Goal: Task Accomplishment & Management: Use online tool/utility

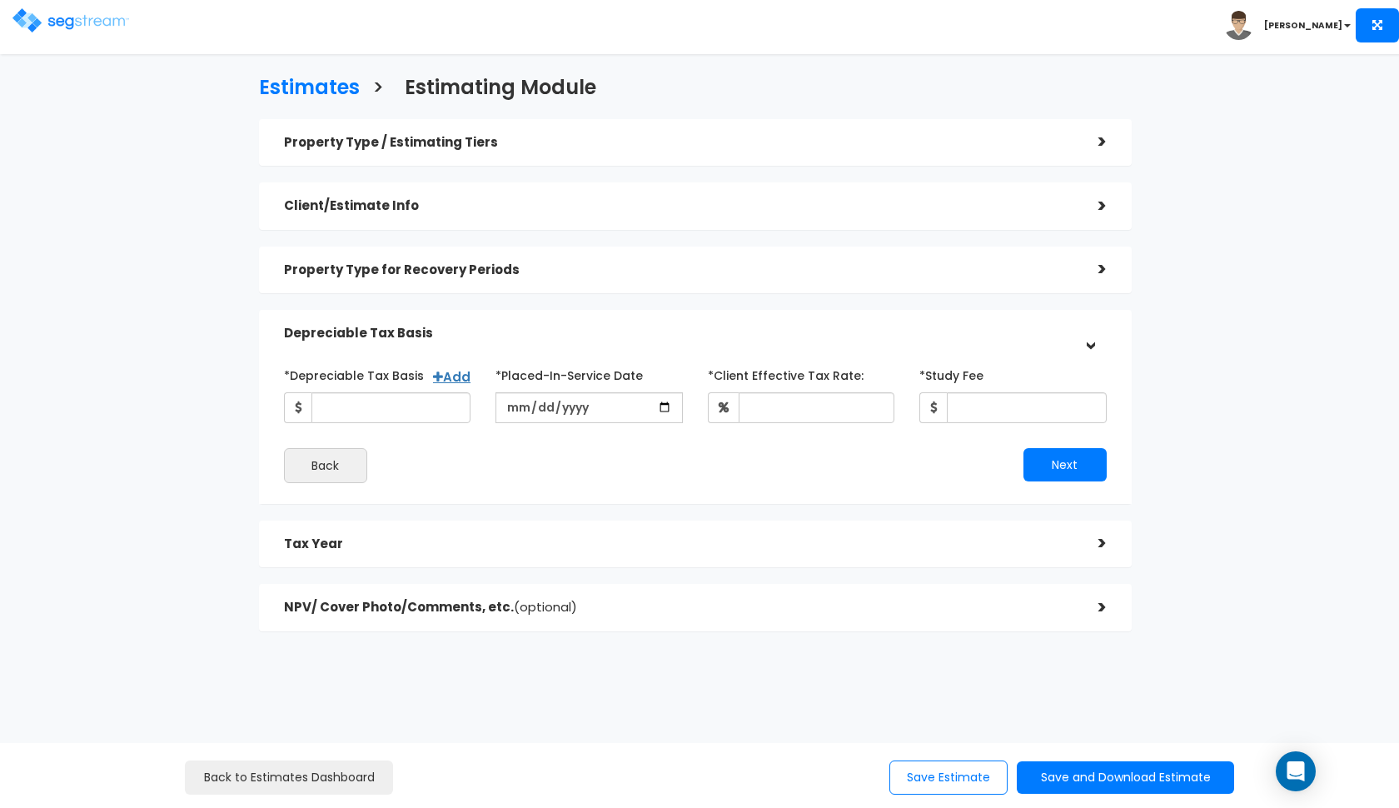
click at [461, 269] on h5 "Property Type for Recovery Periods" at bounding box center [678, 270] width 789 height 14
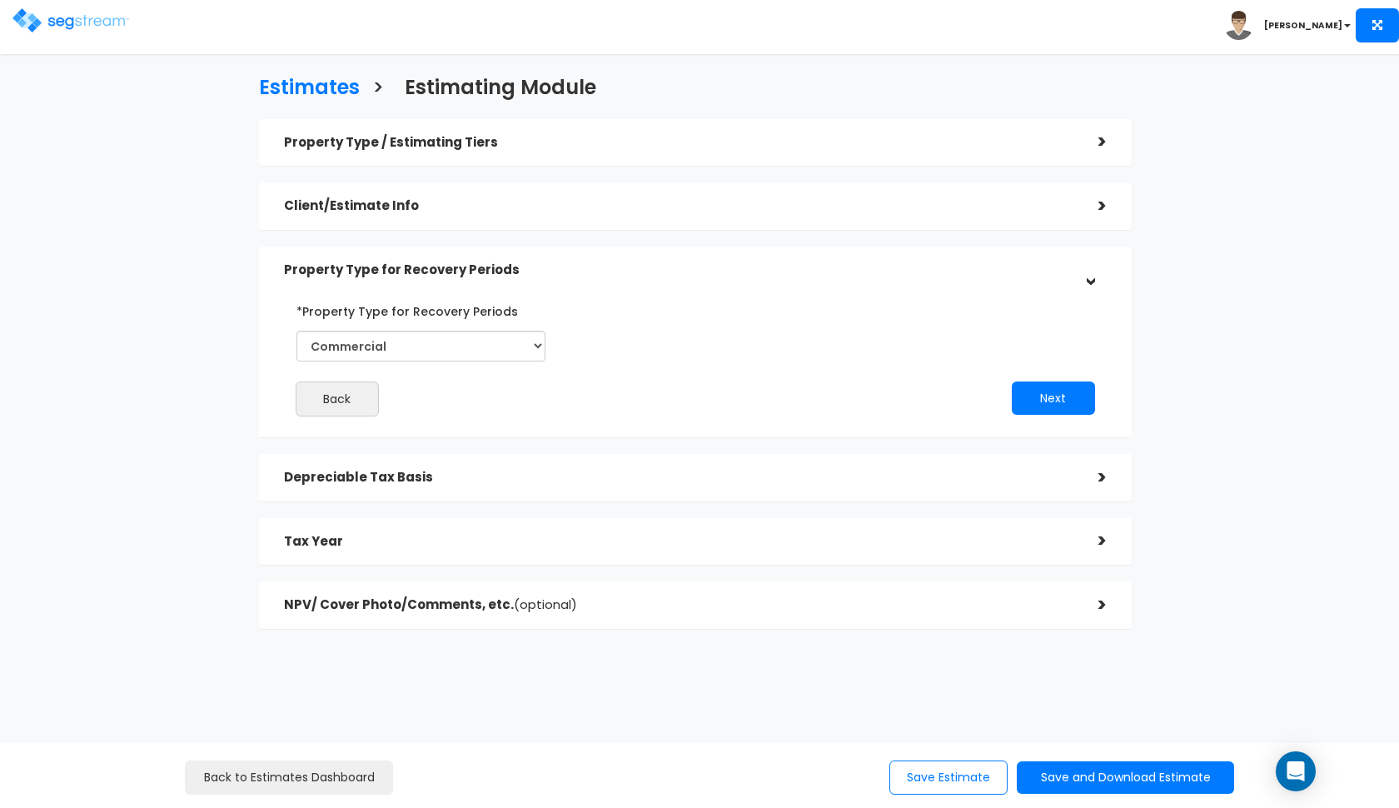
click at [461, 269] on h5 "Property Type for Recovery Periods" at bounding box center [678, 270] width 789 height 14
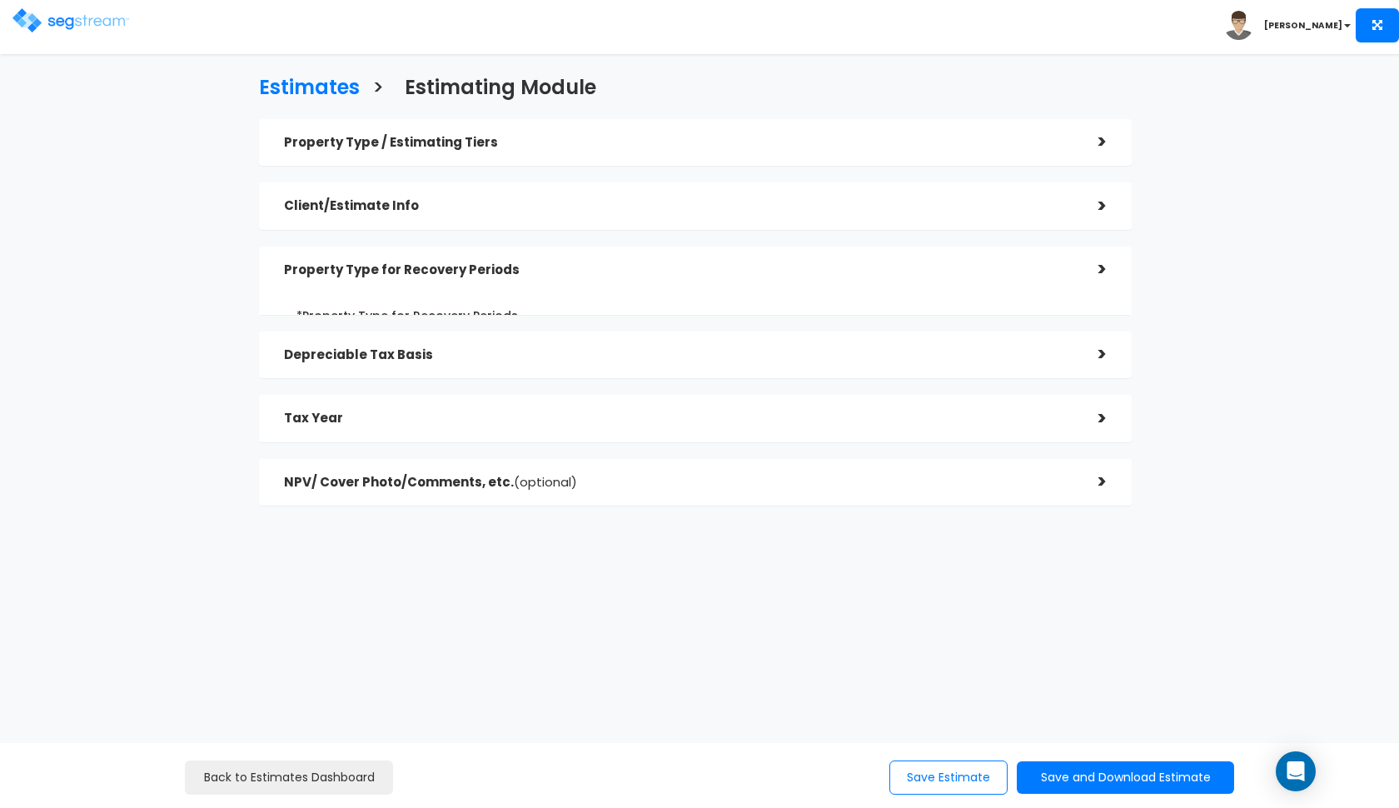
click at [515, 196] on div "Client/Estimate Info" at bounding box center [678, 206] width 789 height 31
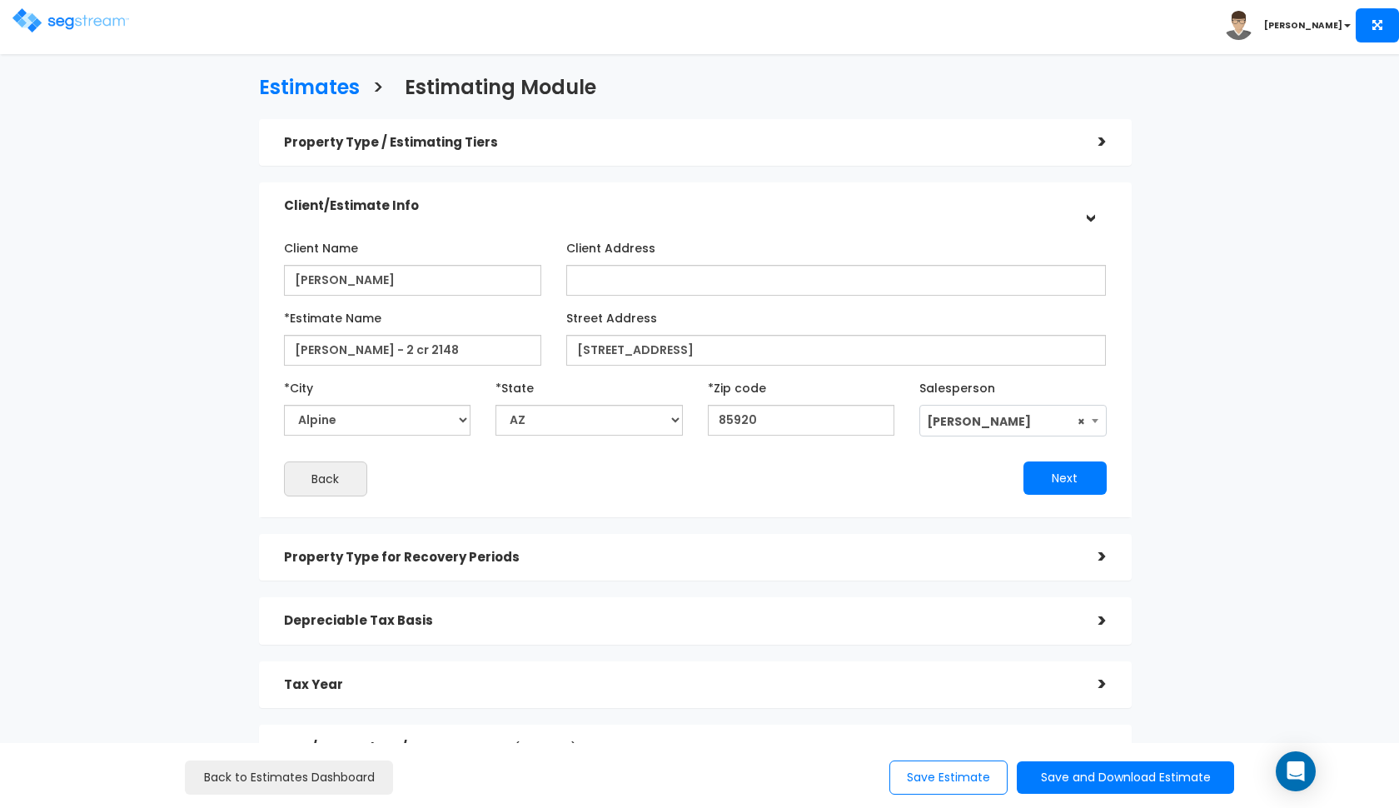
click at [515, 196] on div "Client/Estimate Info" at bounding box center [678, 206] width 789 height 31
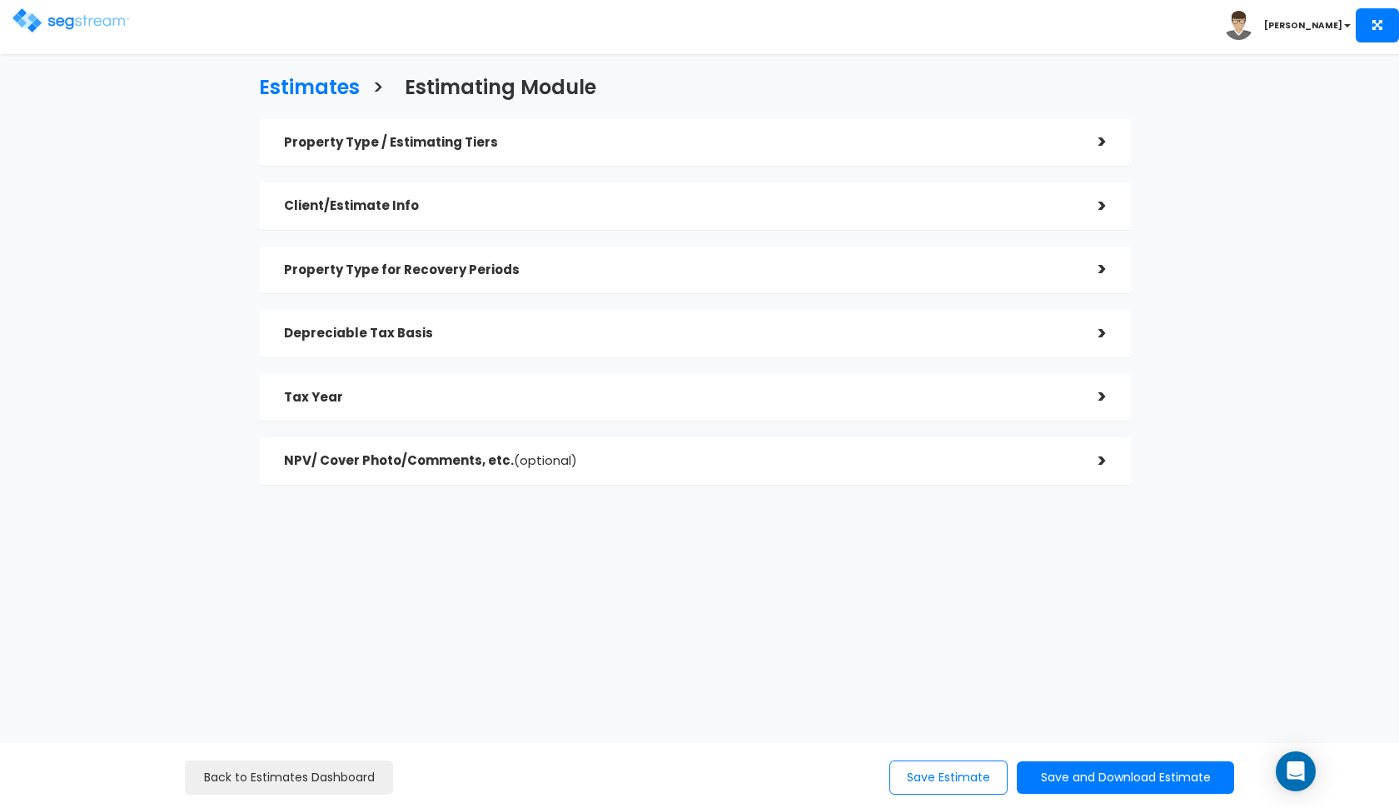
click at [552, 147] on h5 "Property Type / Estimating Tiers" at bounding box center [678, 143] width 789 height 14
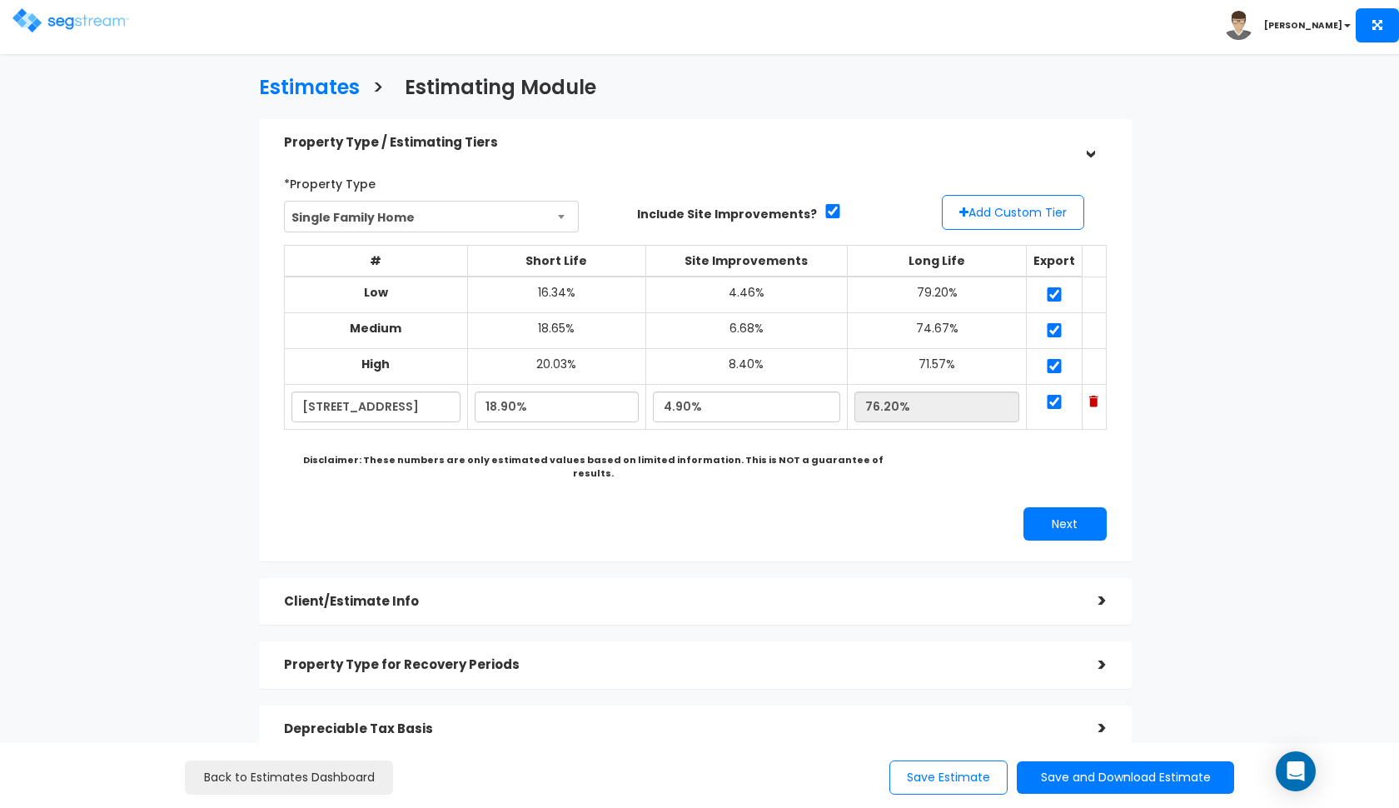
click at [552, 147] on h5 "Property Type / Estimating Tiers" at bounding box center [678, 143] width 789 height 14
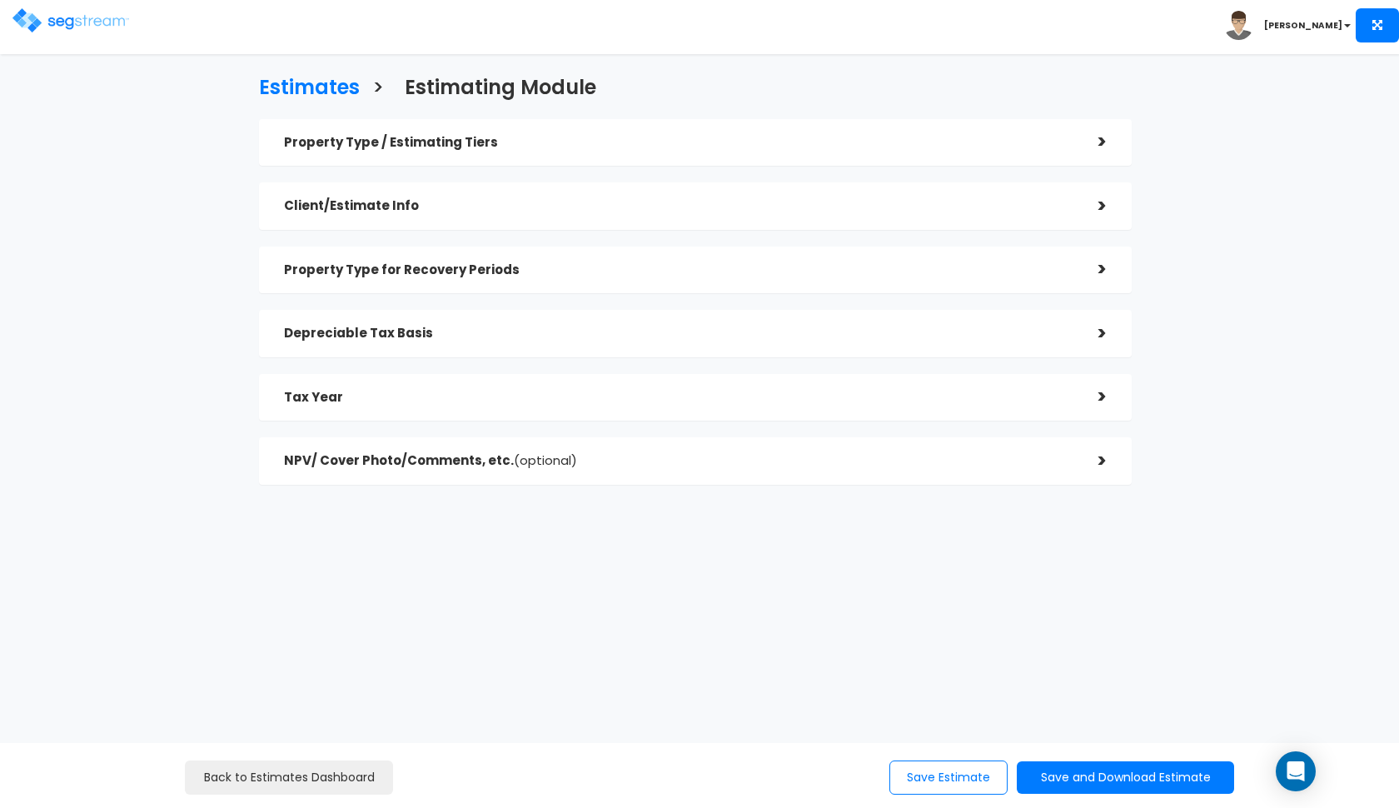
click at [509, 271] on h5 "Property Type for Recovery Periods" at bounding box center [678, 270] width 789 height 14
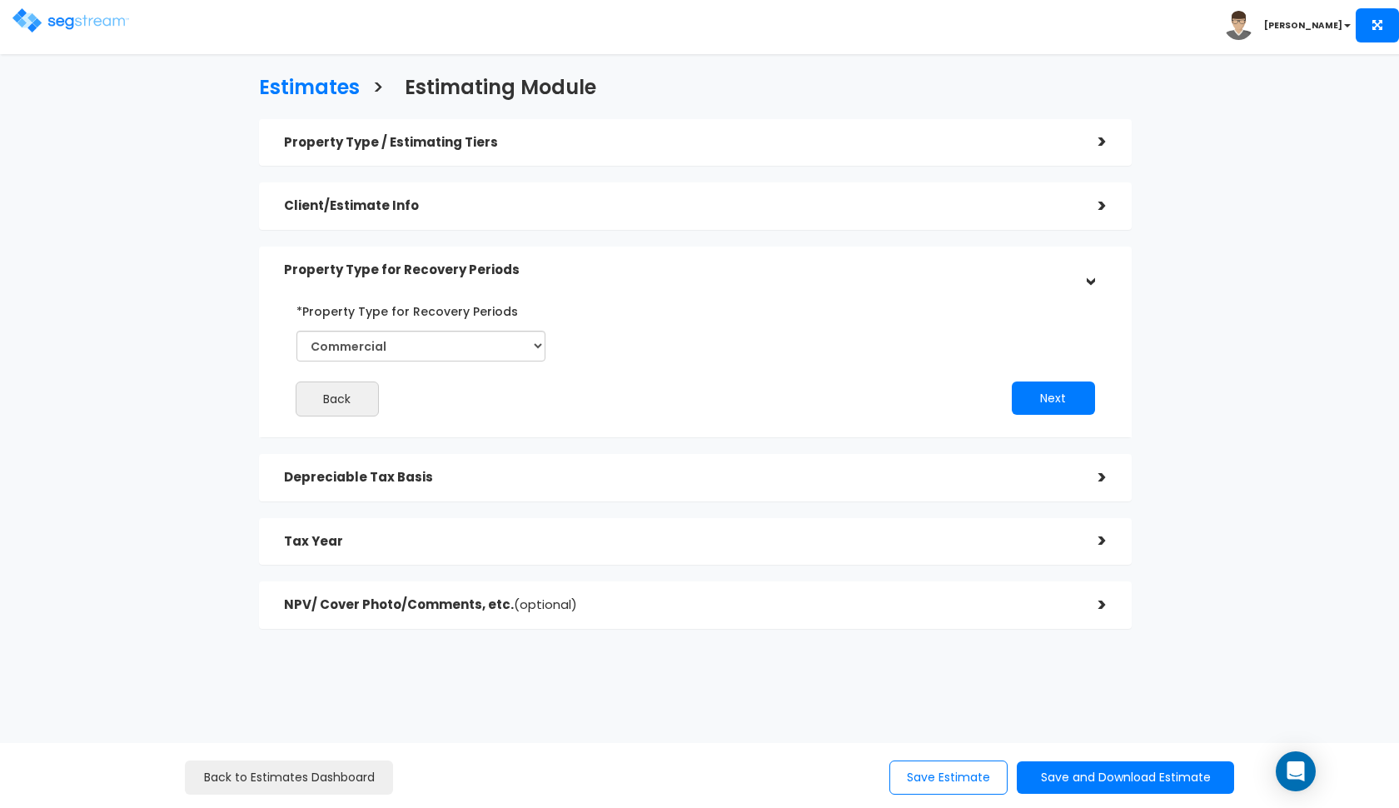
click at [348, 263] on h5 "Property Type for Recovery Periods" at bounding box center [678, 270] width 789 height 14
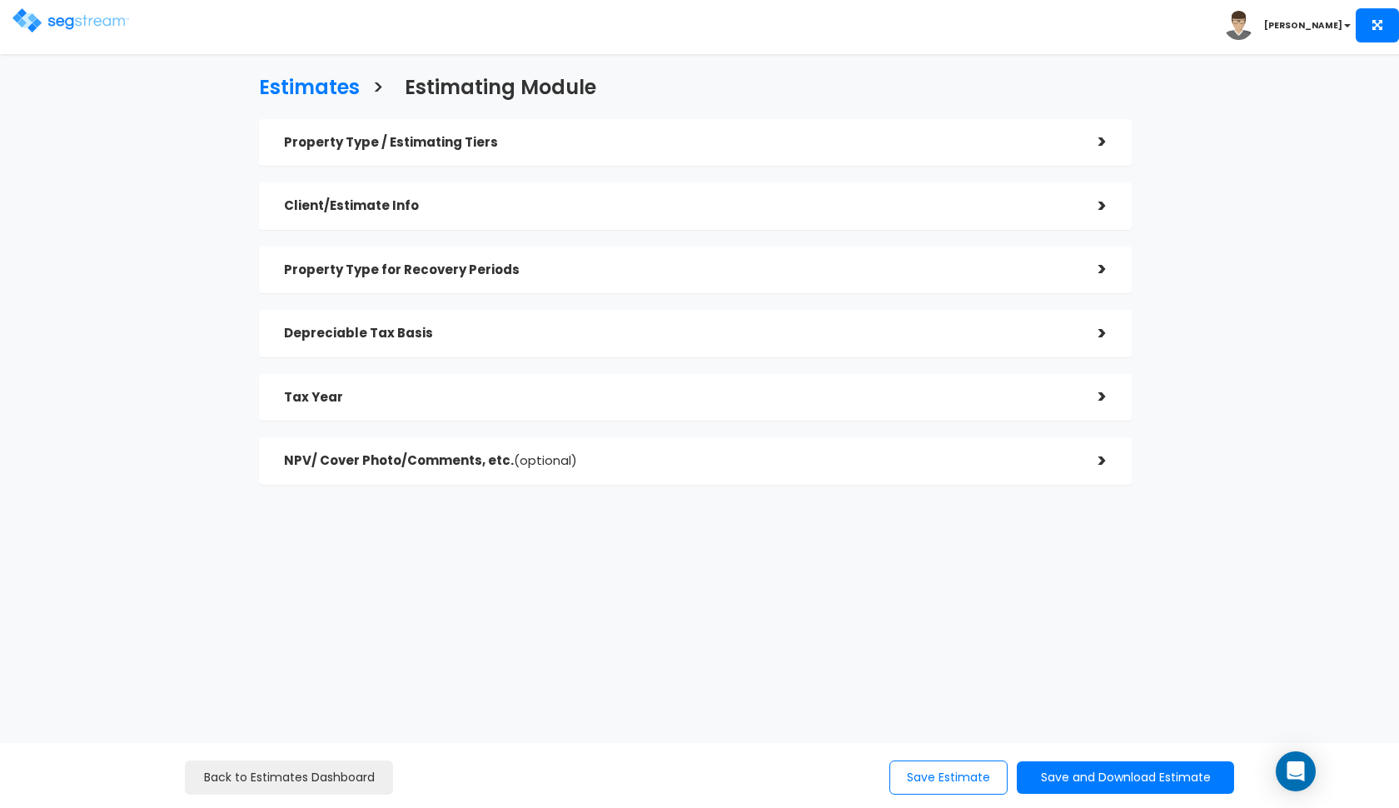
click at [391, 346] on div "Depreciable Tax Basis" at bounding box center [678, 333] width 789 height 31
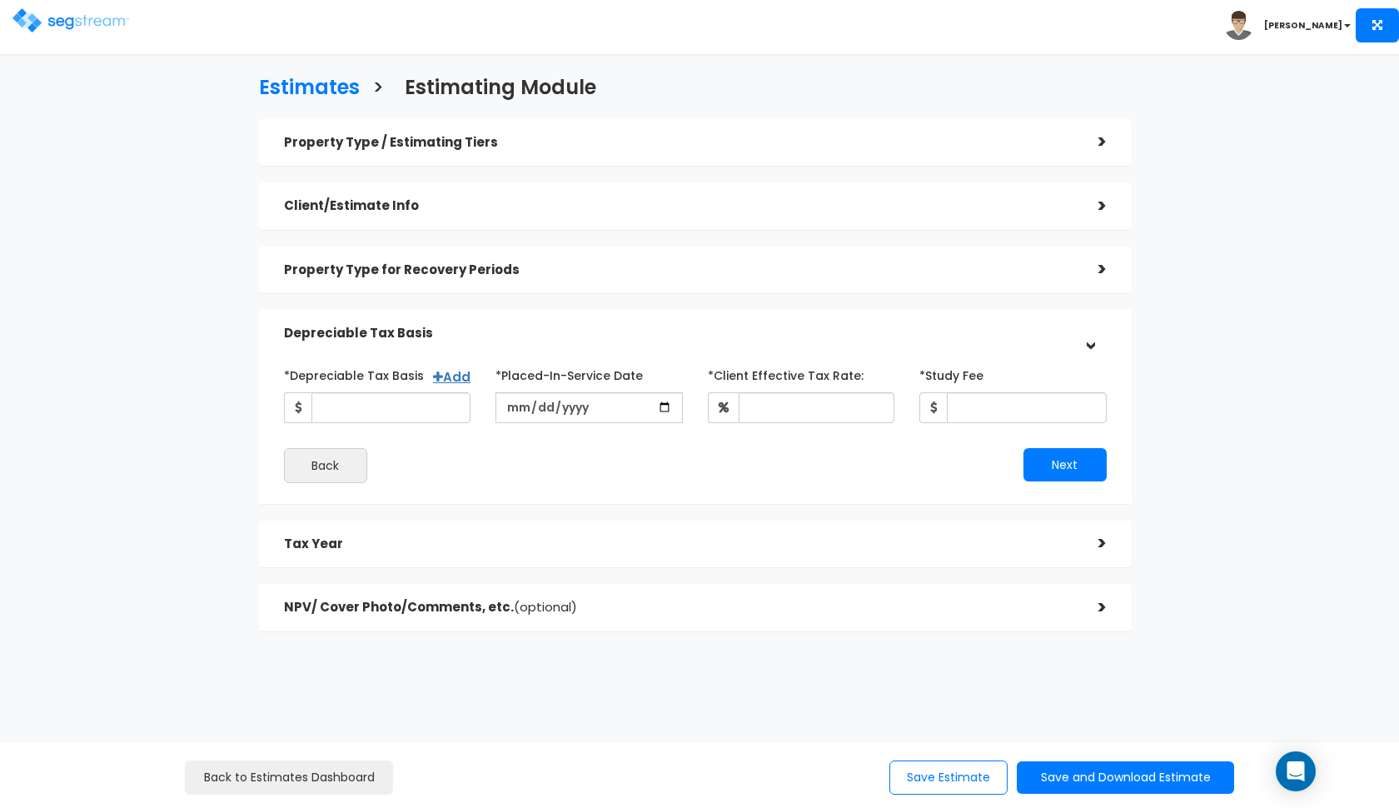
click at [460, 150] on h5 "Property Type / Estimating Tiers" at bounding box center [678, 143] width 789 height 14
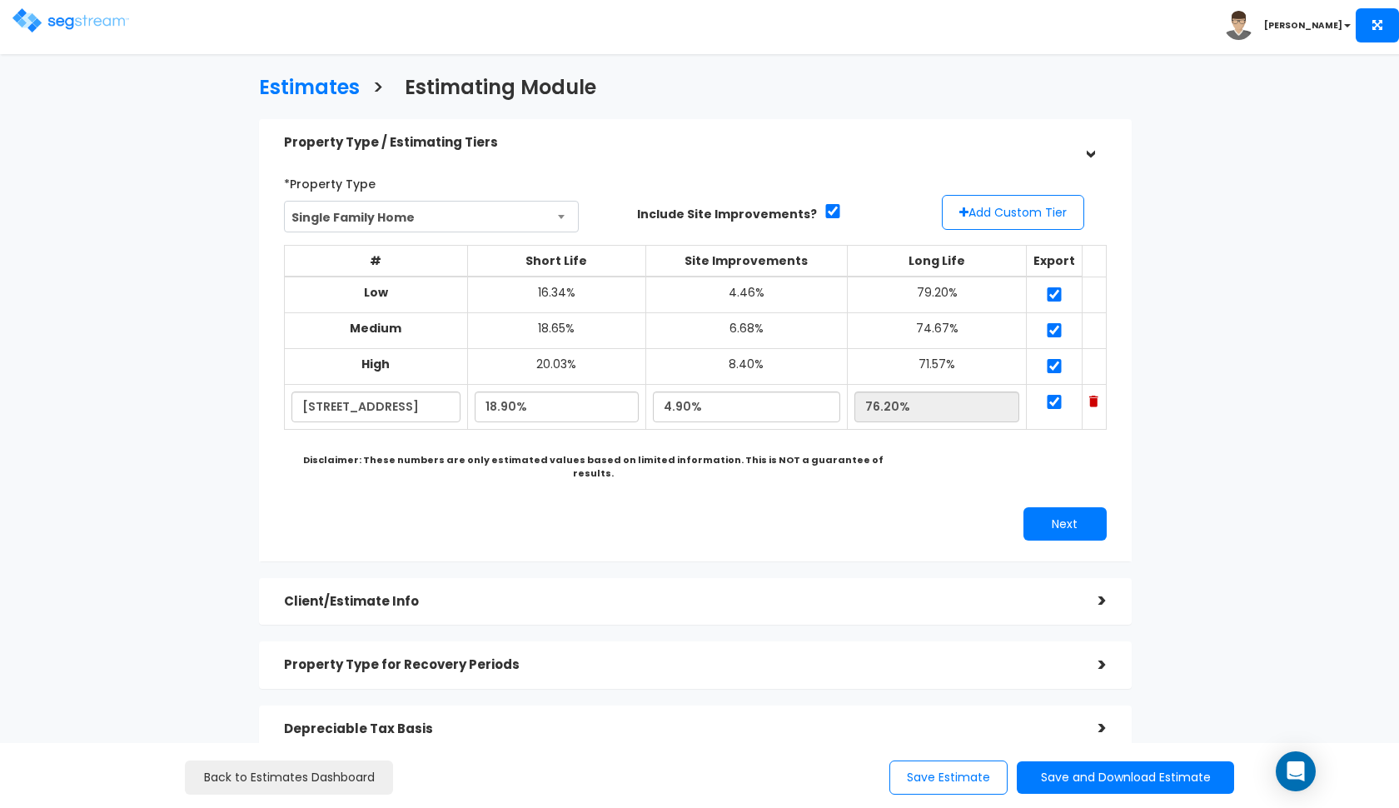
click at [466, 137] on h5 "Property Type / Estimating Tiers" at bounding box center [678, 143] width 789 height 14
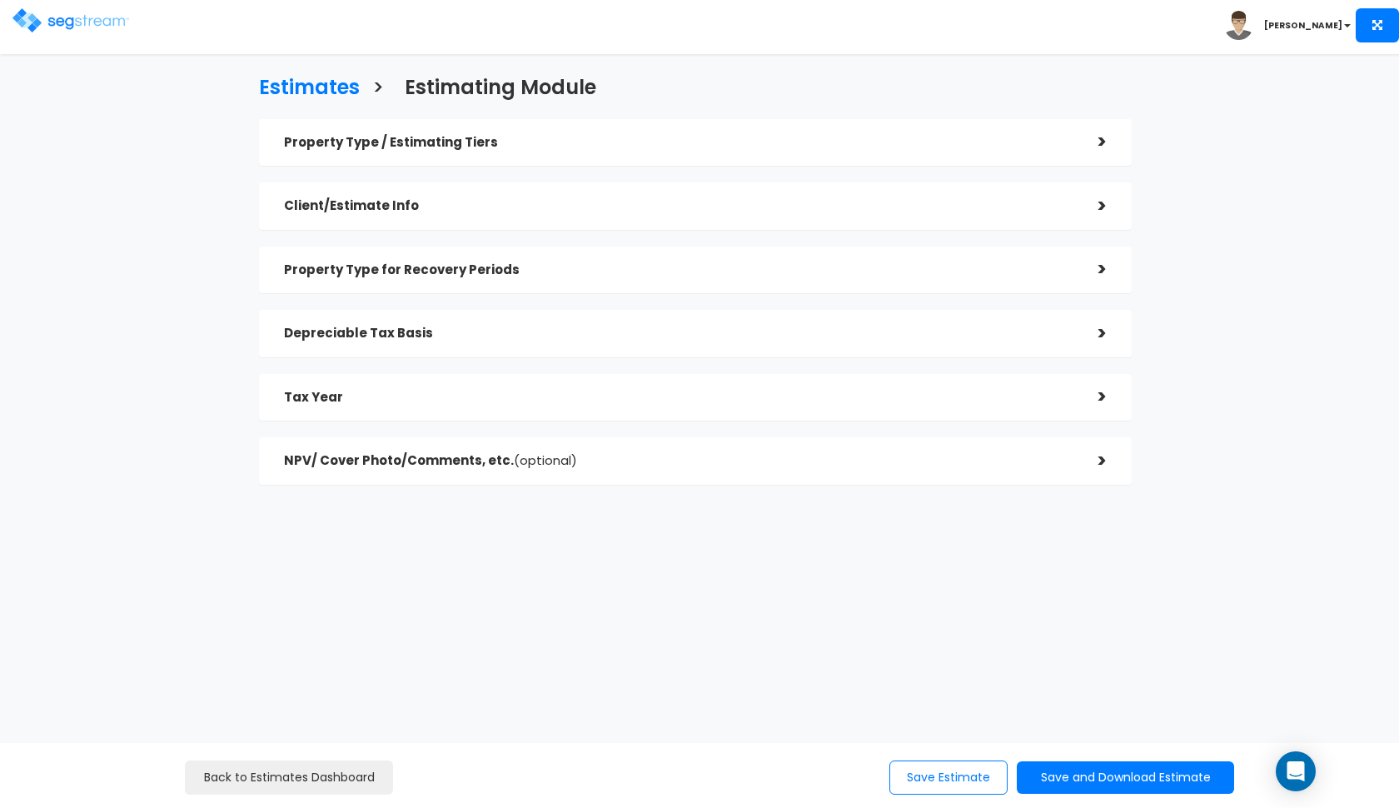
click at [390, 214] on div "Client/Estimate Info" at bounding box center [678, 206] width 789 height 31
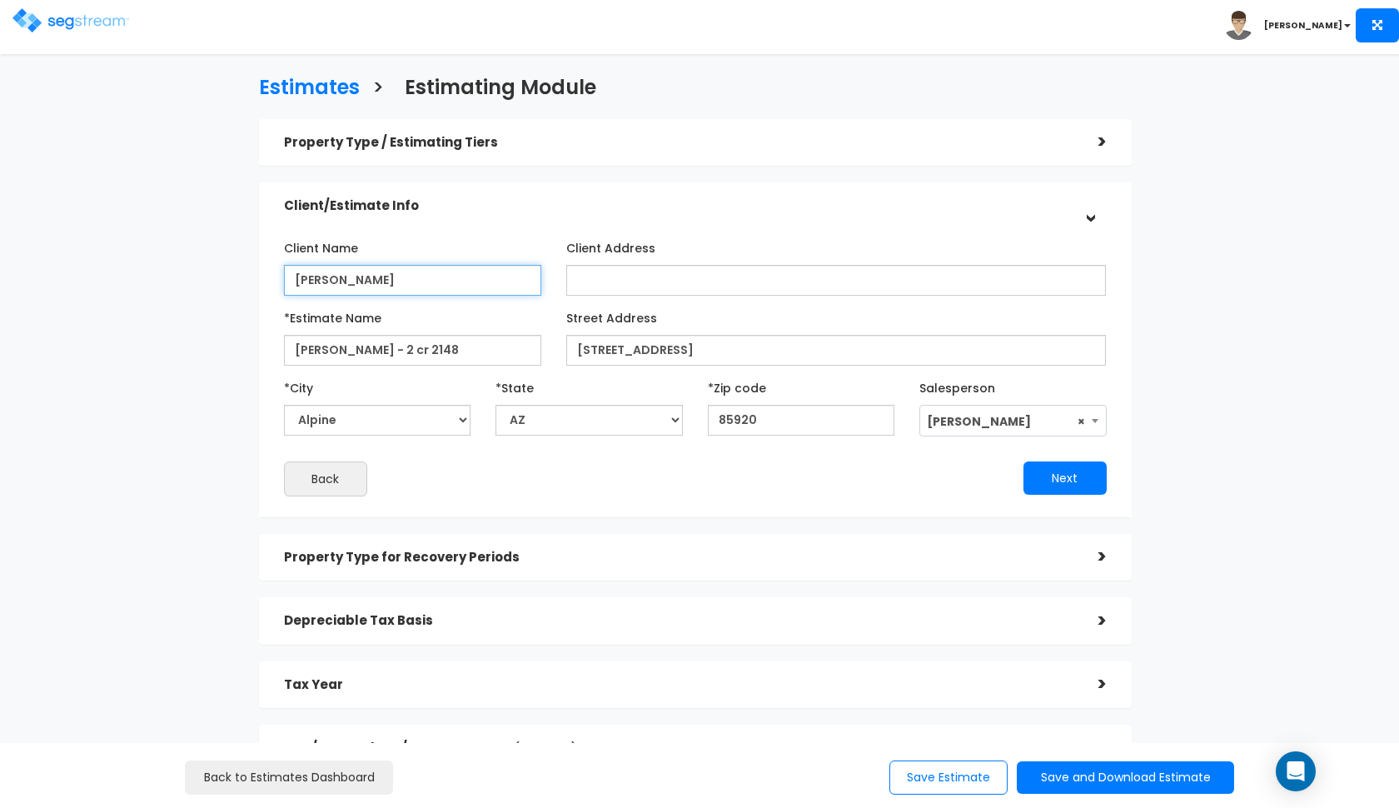
click at [466, 285] on input "Kyle" at bounding box center [412, 280] width 257 height 31
type input "[PERSON_NAME]"
click at [551, 203] on h5 "Client/Estimate Info" at bounding box center [678, 206] width 789 height 14
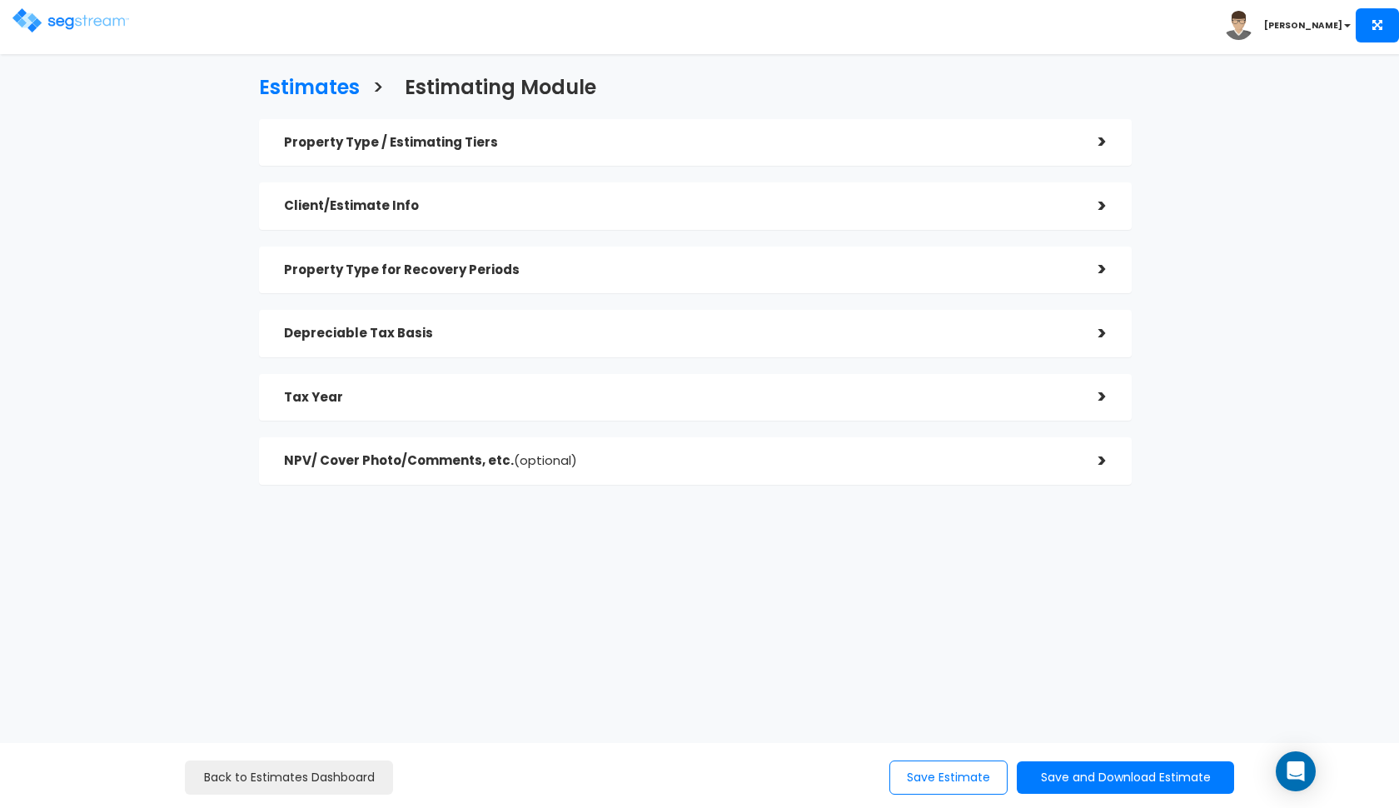
click at [575, 276] on div "Property Type for Recovery Periods" at bounding box center [678, 270] width 789 height 31
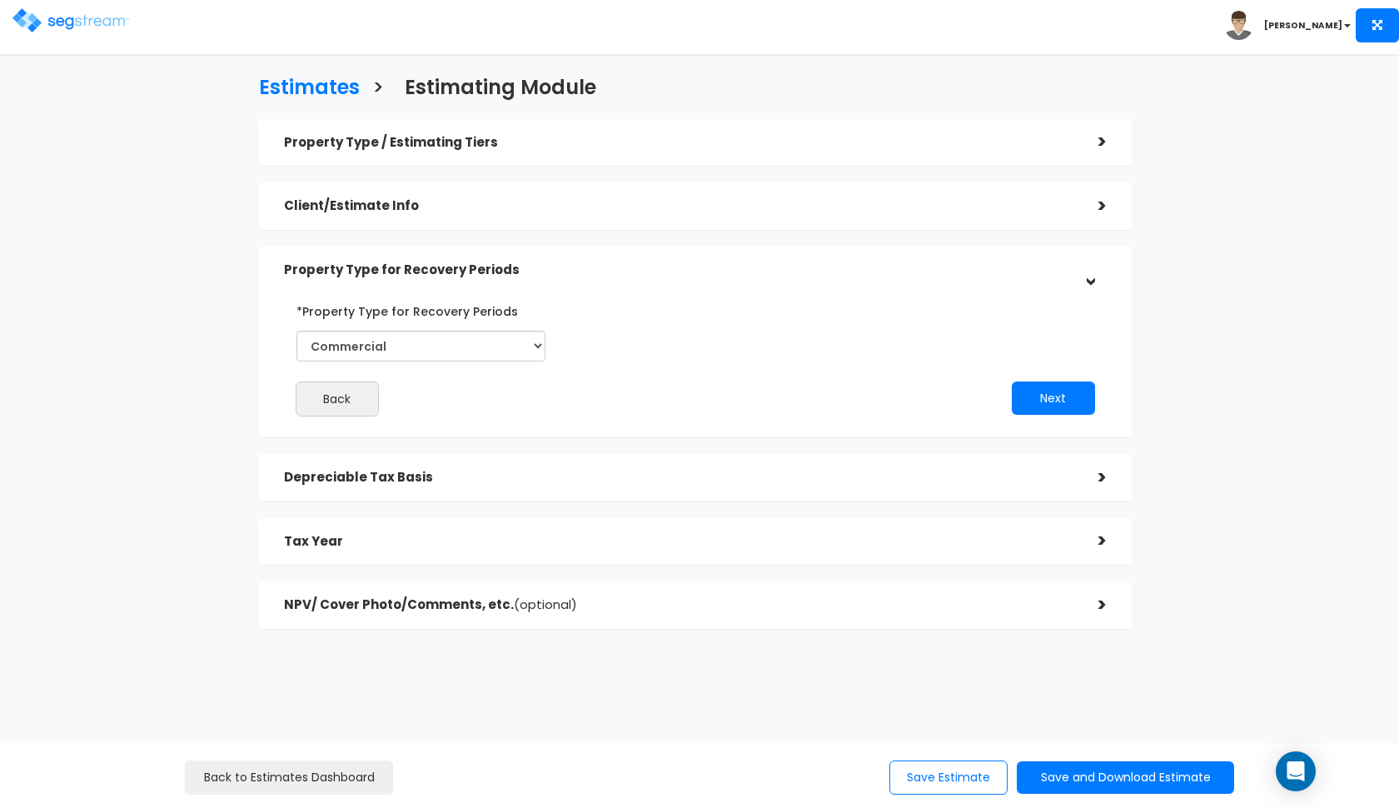
click at [575, 276] on div "Property Type for Recovery Periods" at bounding box center [678, 270] width 789 height 31
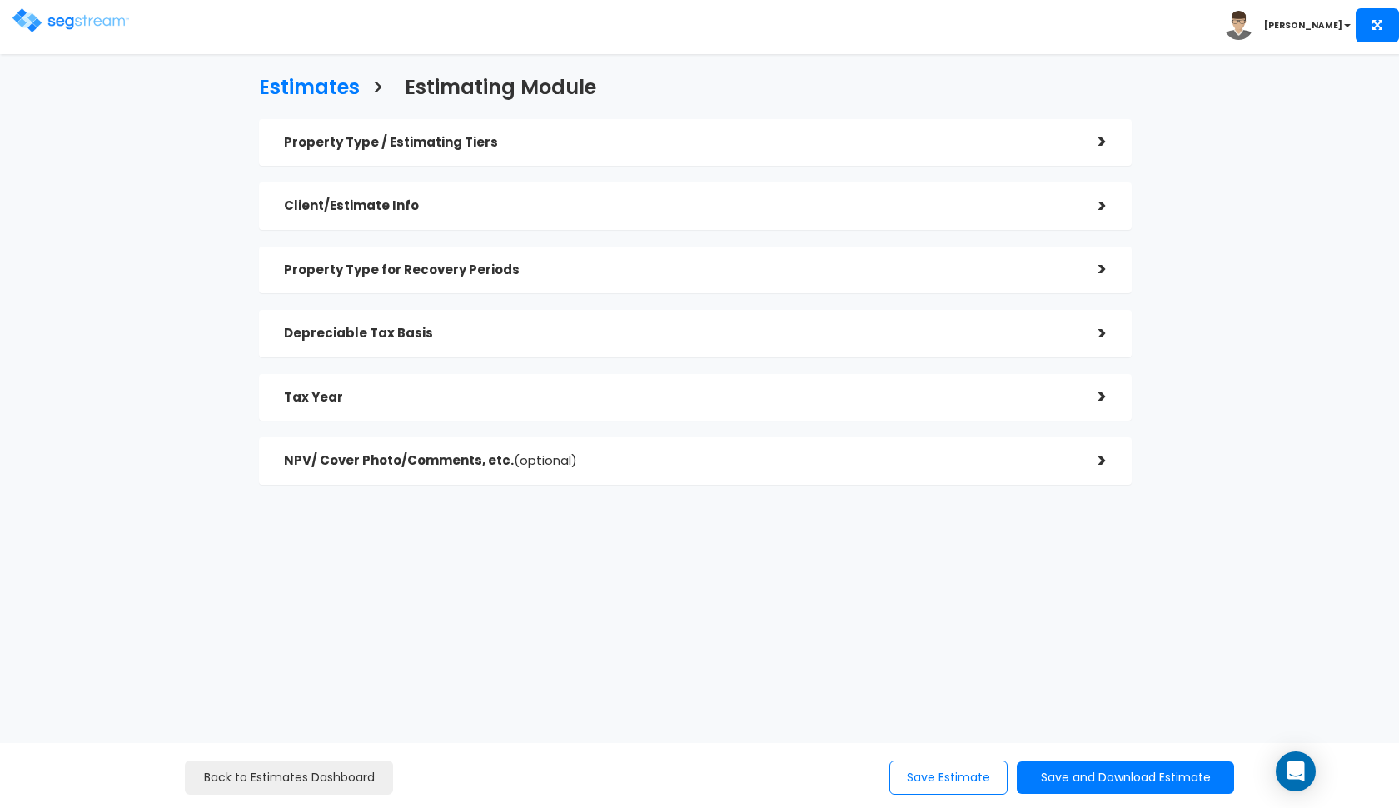
click at [545, 326] on h5 "Depreciable Tax Basis" at bounding box center [678, 333] width 789 height 14
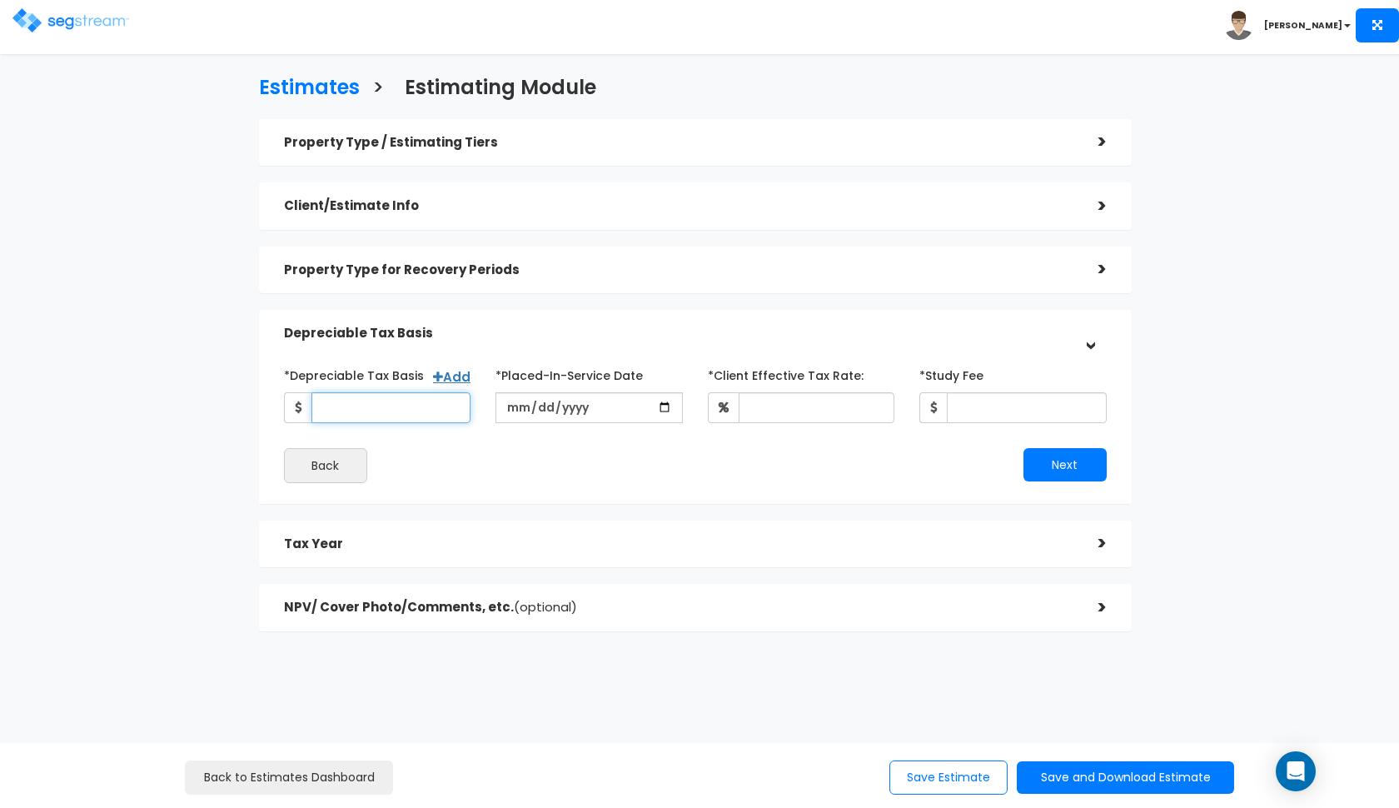
click at [356, 411] on input "*Depreciable Tax Basis" at bounding box center [391, 407] width 160 height 31
type input "332,000"
click at [504, 406] on input "date" at bounding box center [588, 407] width 187 height 31
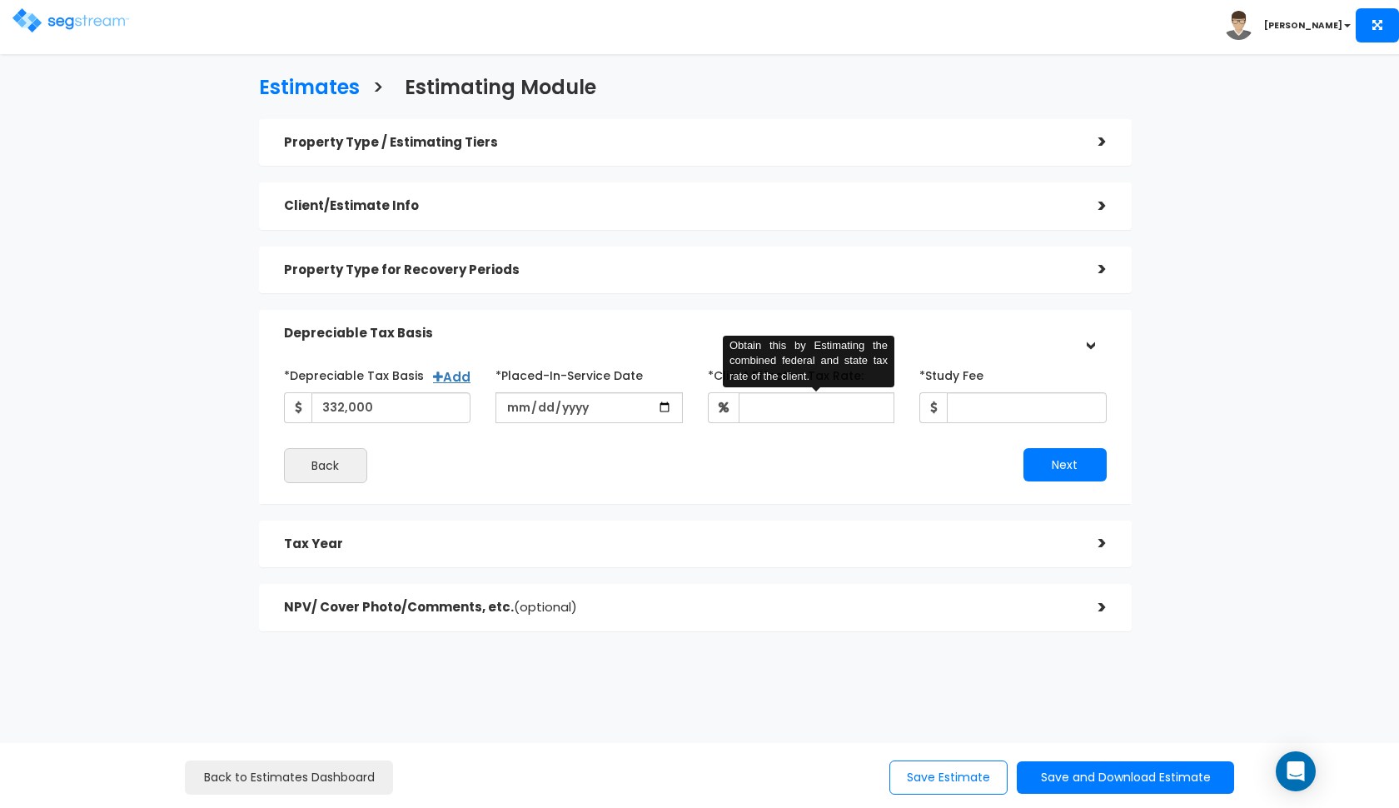
type input "[DATE]"
click at [794, 409] on div "*Depreciable Tax Basis Add 332,000 *Placed-In-Service Date" at bounding box center [695, 392] width 848 height 62
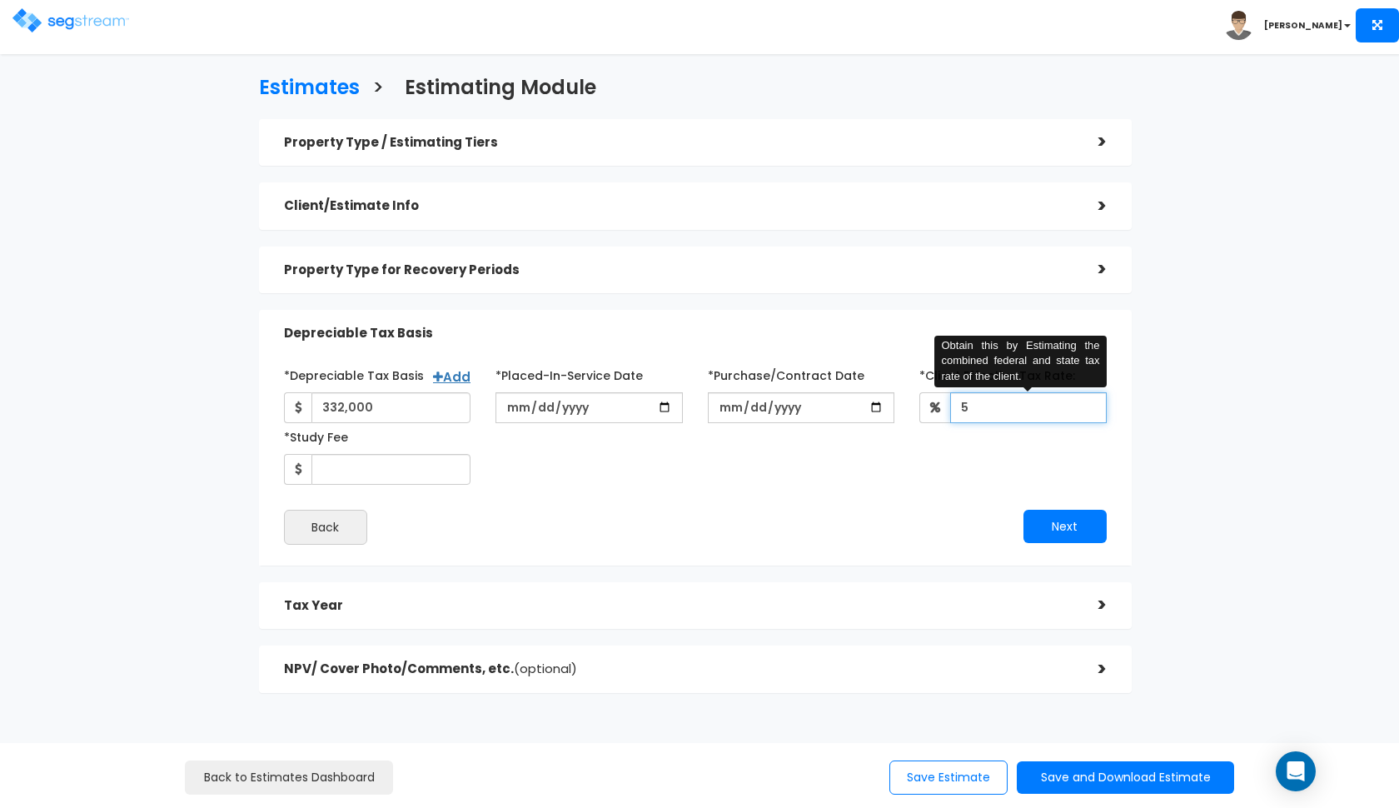
type input "5"
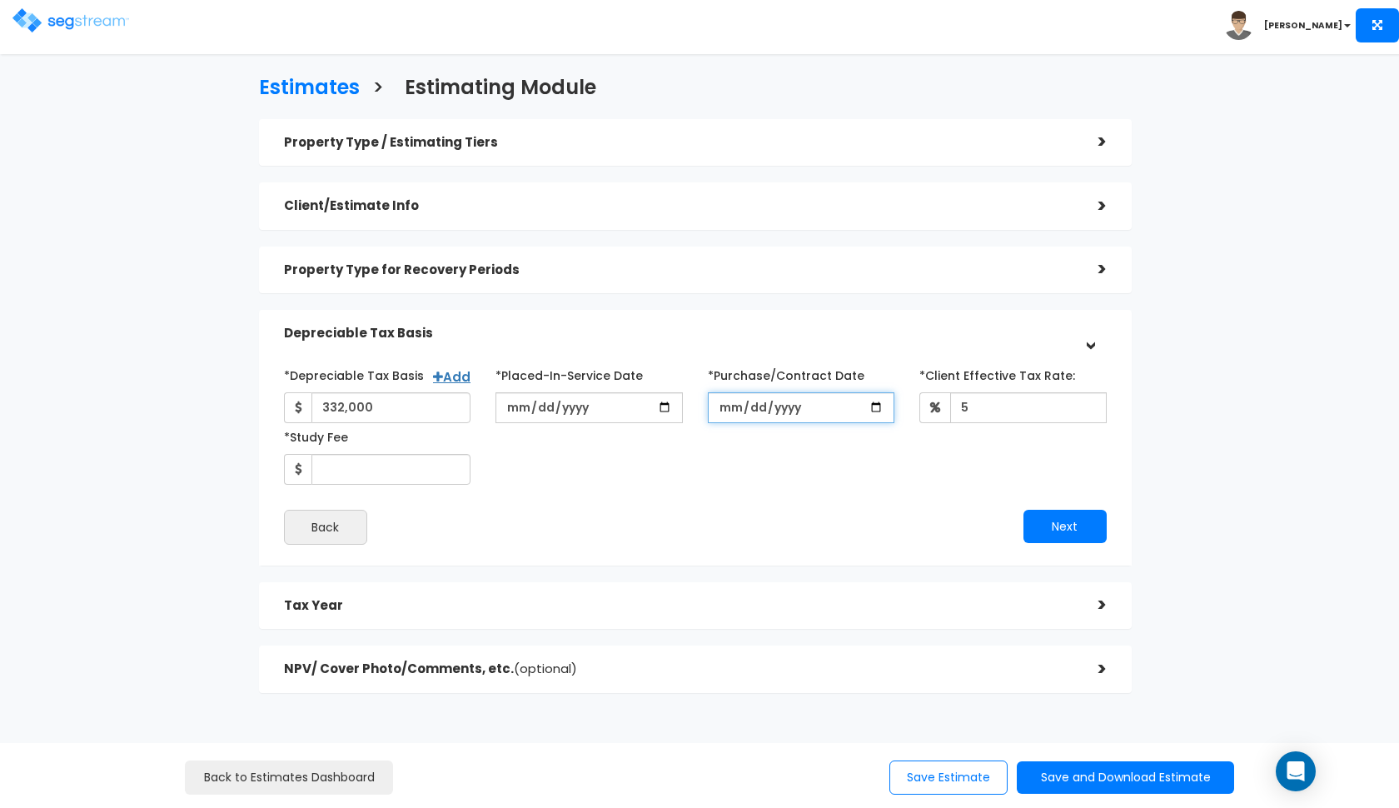
click at [734, 406] on input "*Purchase/Contract Date" at bounding box center [801, 407] width 187 height 31
type input "[DATE]"
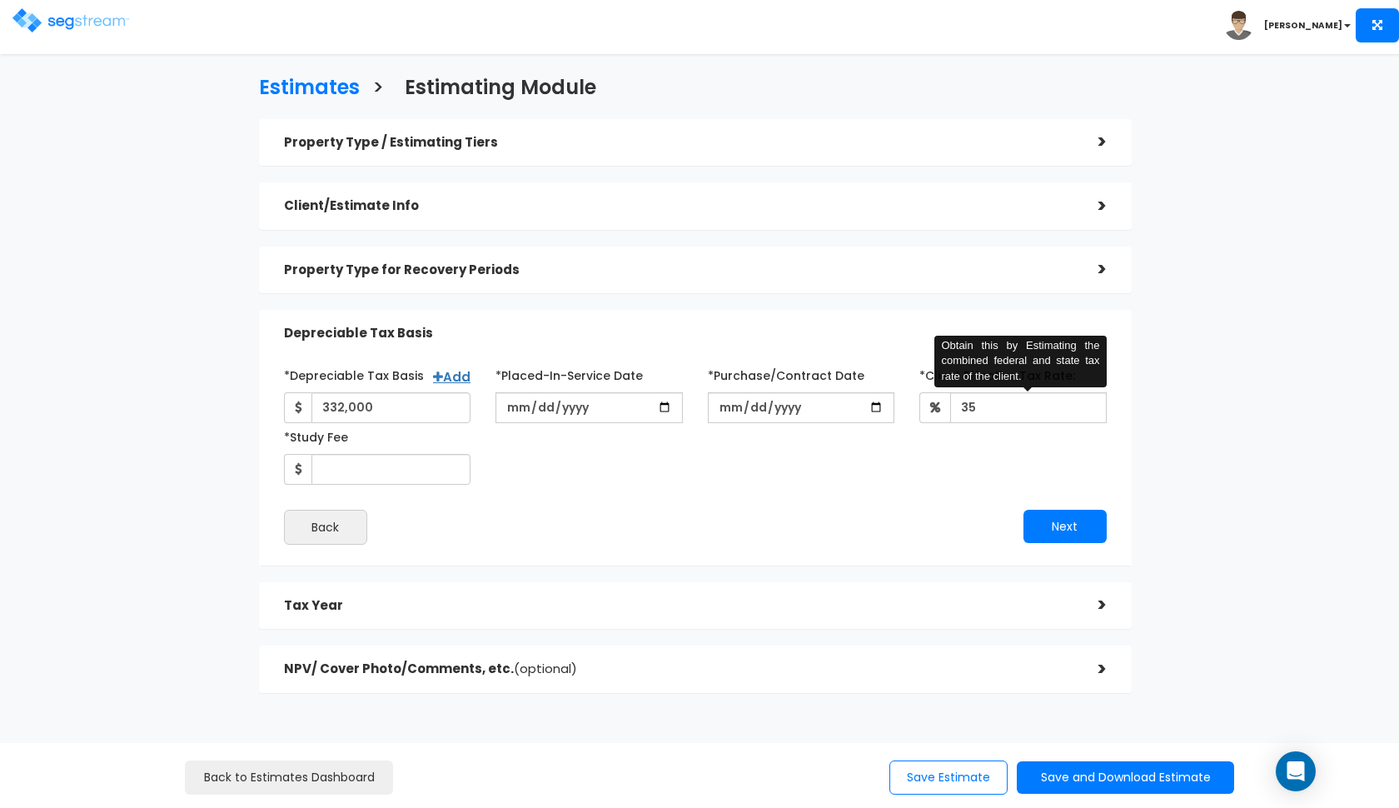
click at [835, 458] on div "*Depreciable Tax Basis Add 332,000 *Placed-In-Service Date" at bounding box center [695, 422] width 848 height 123
click at [990, 411] on input "35" at bounding box center [1028, 407] width 157 height 31
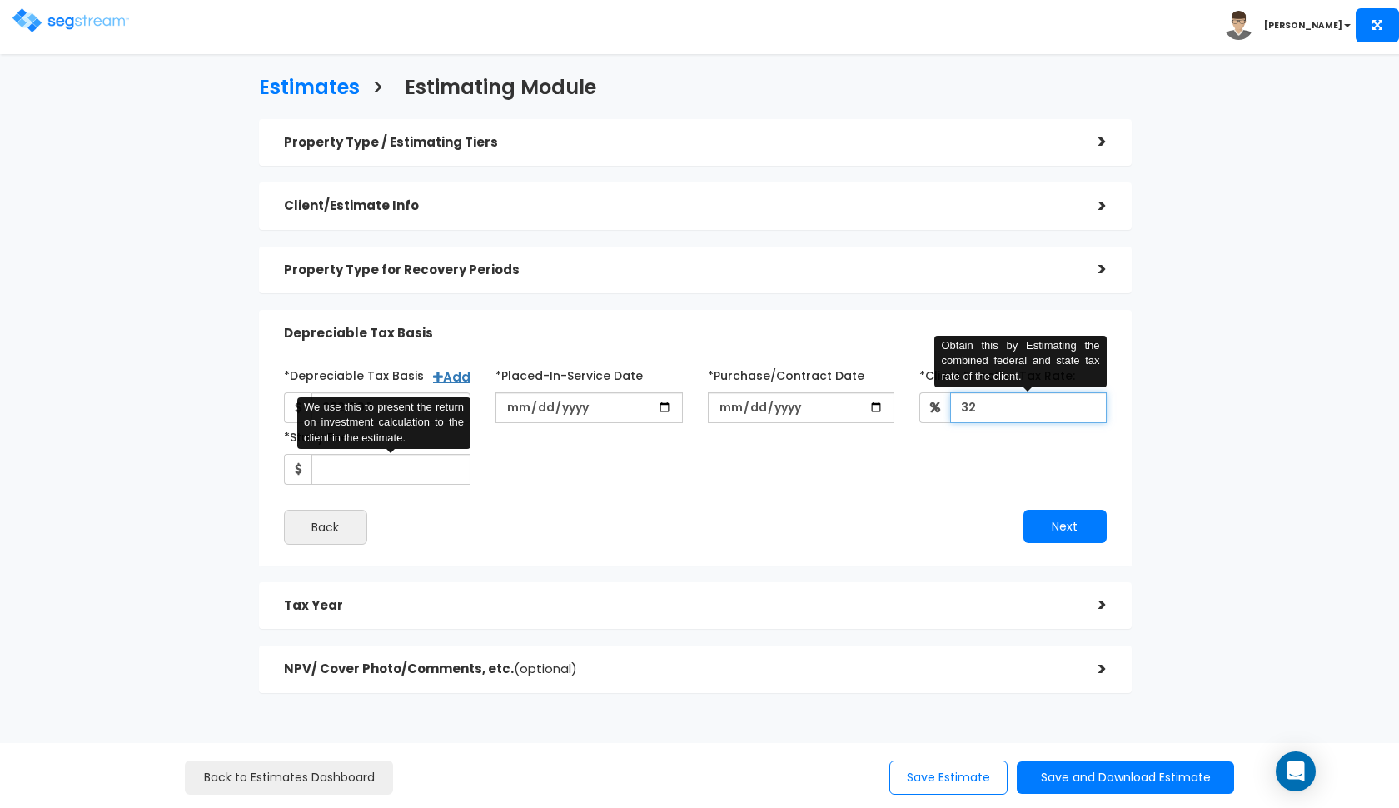
type input "32"
click at [404, 464] on input "*Study Fee" at bounding box center [391, 469] width 160 height 31
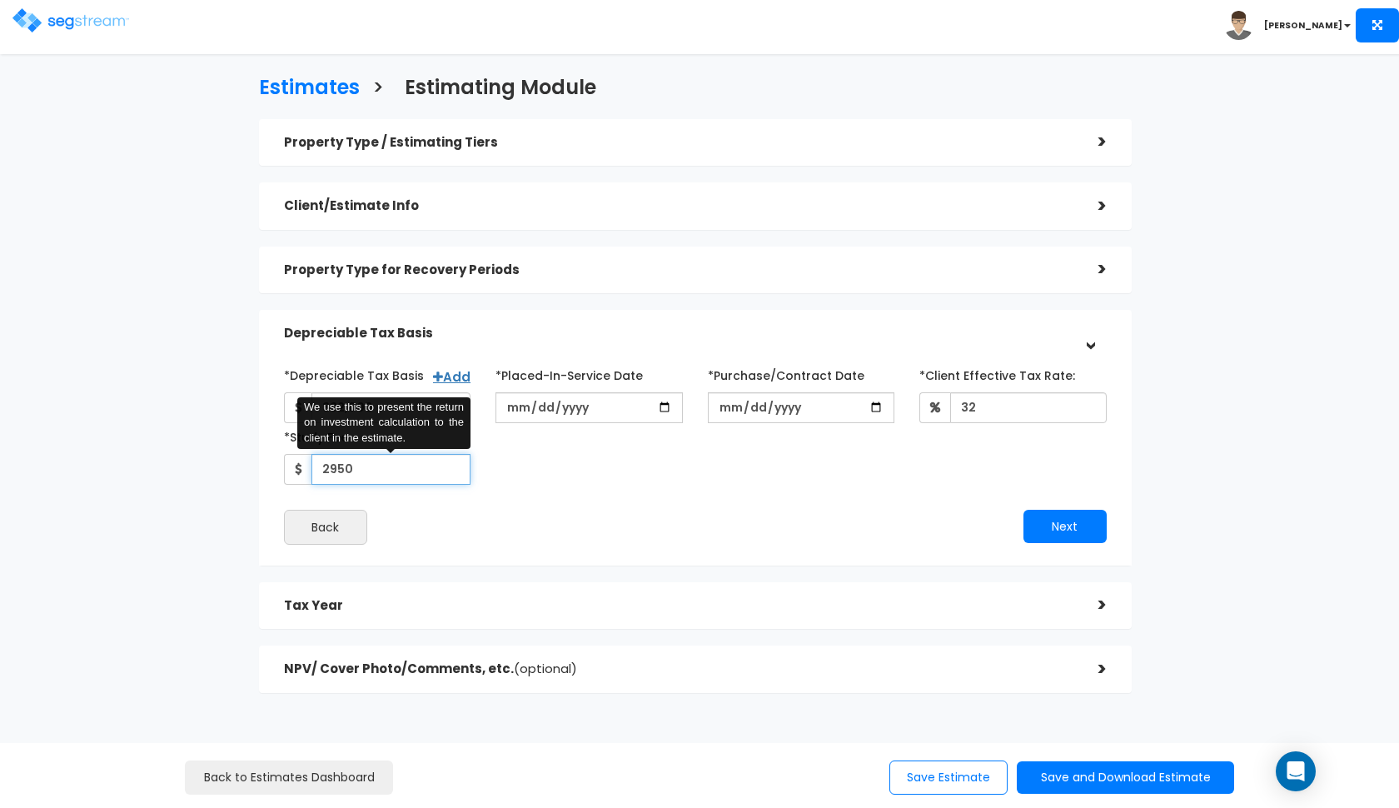
type input "2,950"
click at [1050, 519] on button "Next" at bounding box center [1064, 526] width 83 height 33
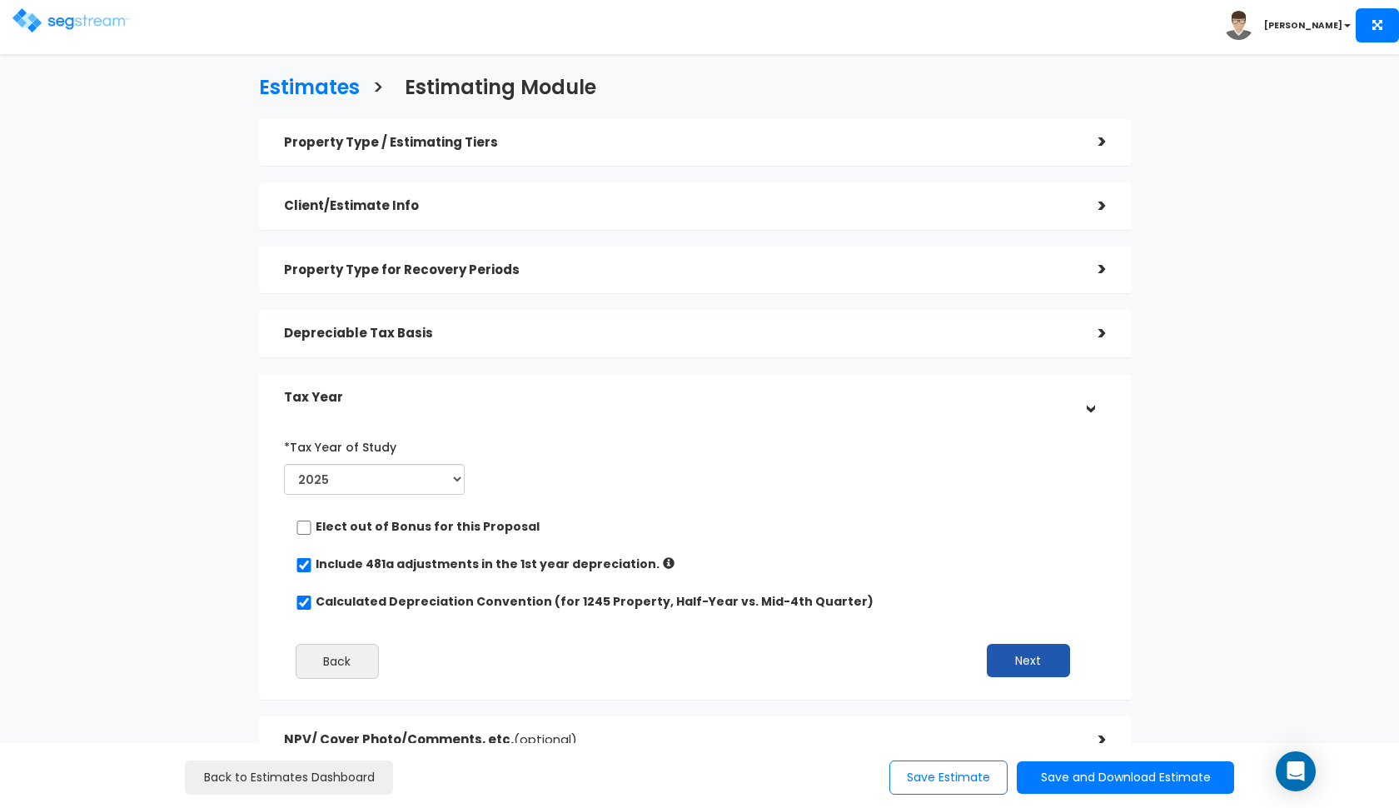
click at [1013, 660] on button "Next" at bounding box center [1028, 660] width 83 height 33
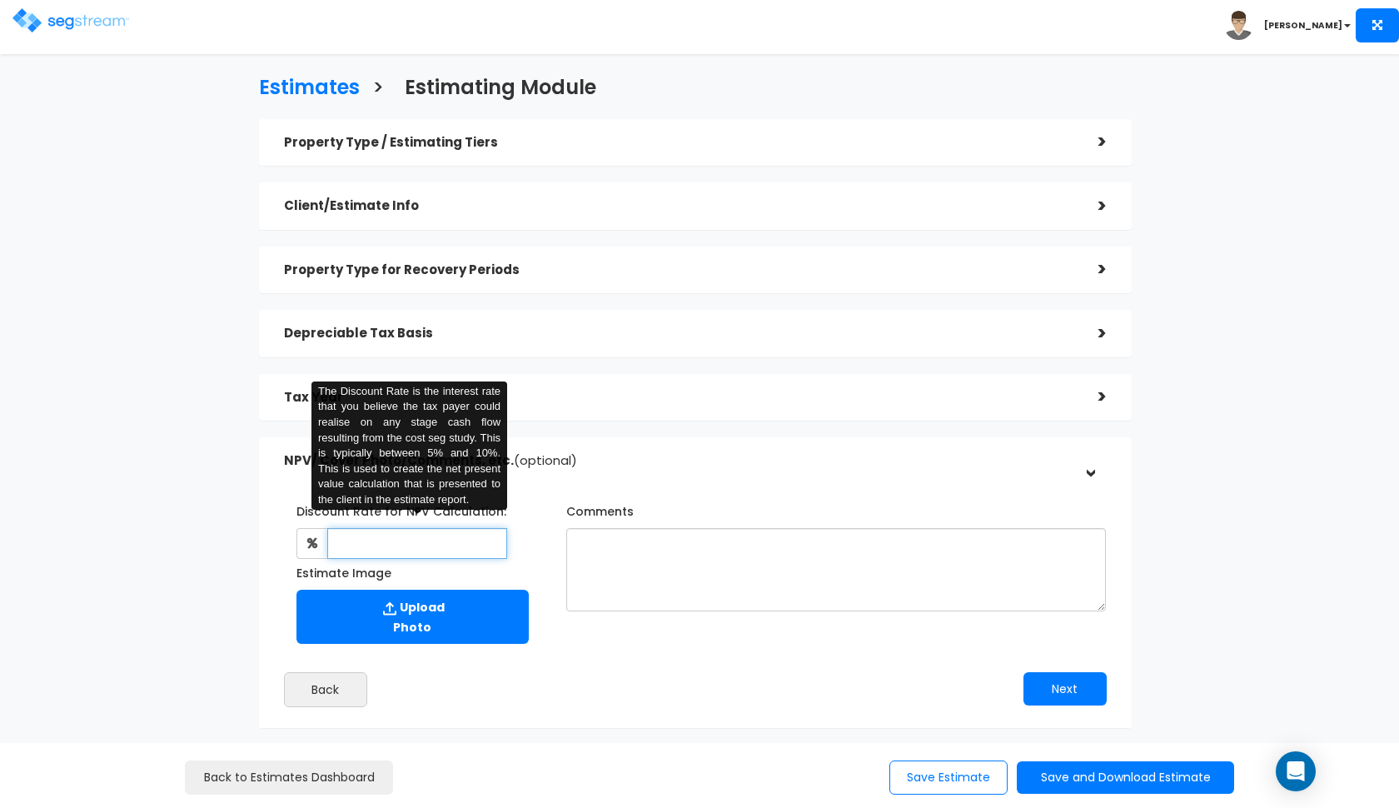
click at [378, 528] on input "text" at bounding box center [417, 543] width 181 height 31
type input "8"
click at [685, 594] on textarea "Comments" at bounding box center [836, 569] width 540 height 83
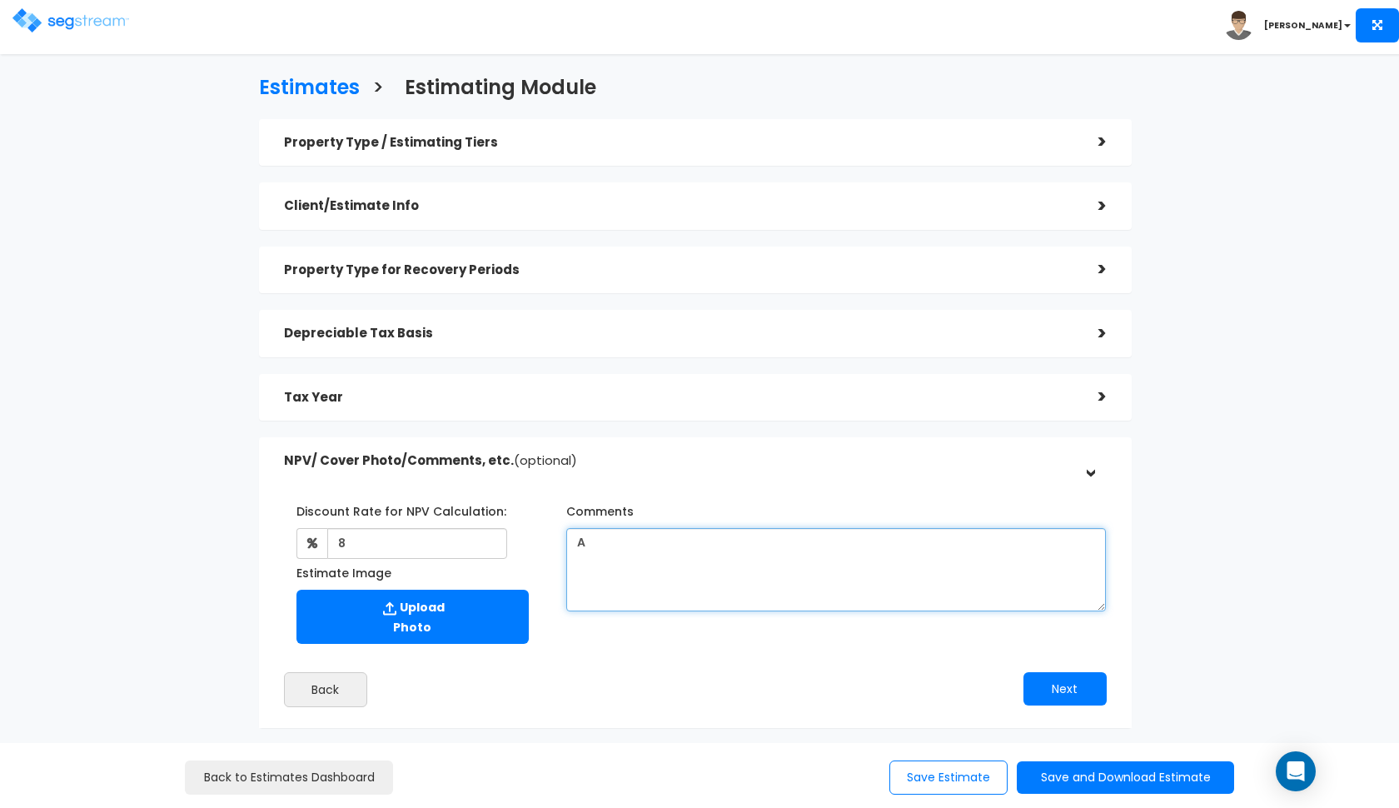
type textarea "A"
type textarea "a land value of 20% and a purchase price of $415,000."
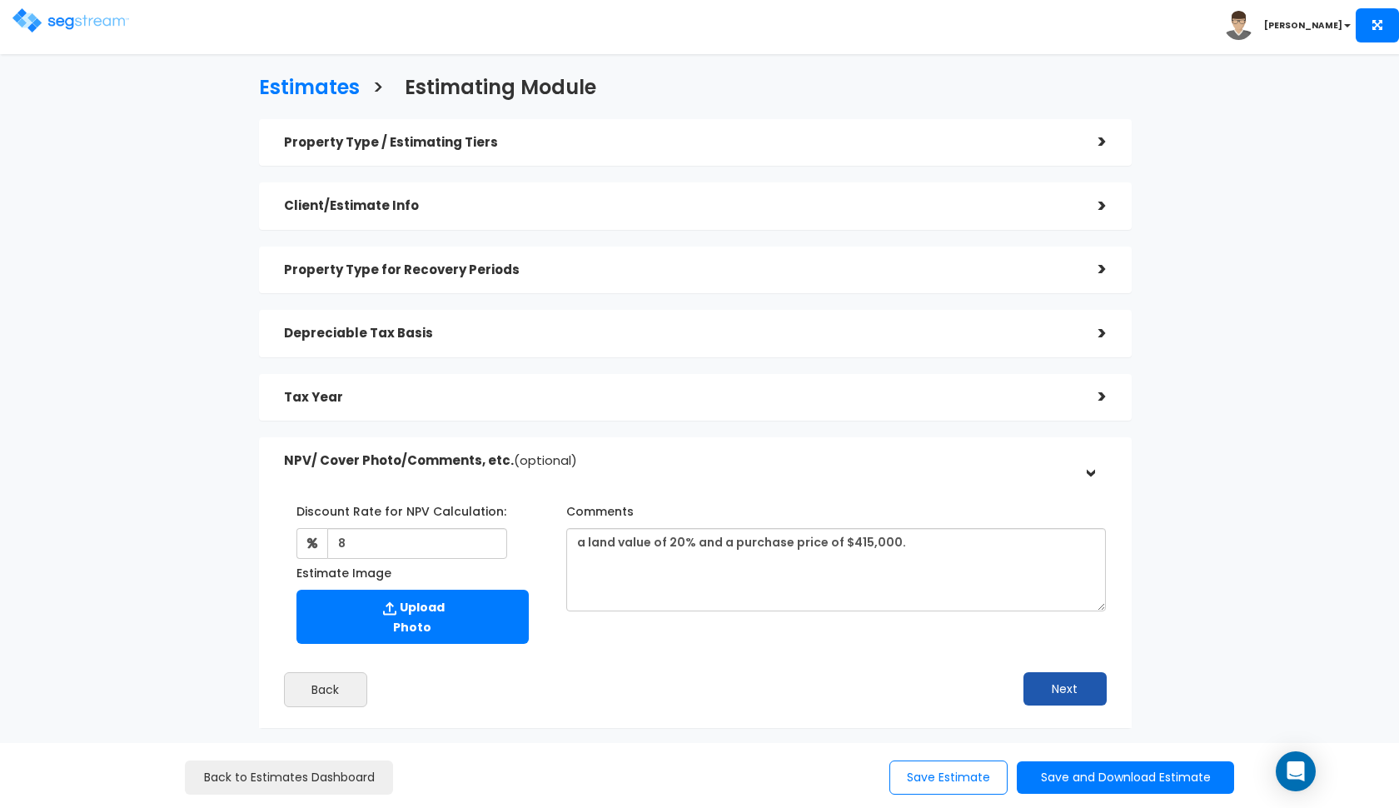
click at [1048, 692] on button "Next" at bounding box center [1064, 688] width 83 height 33
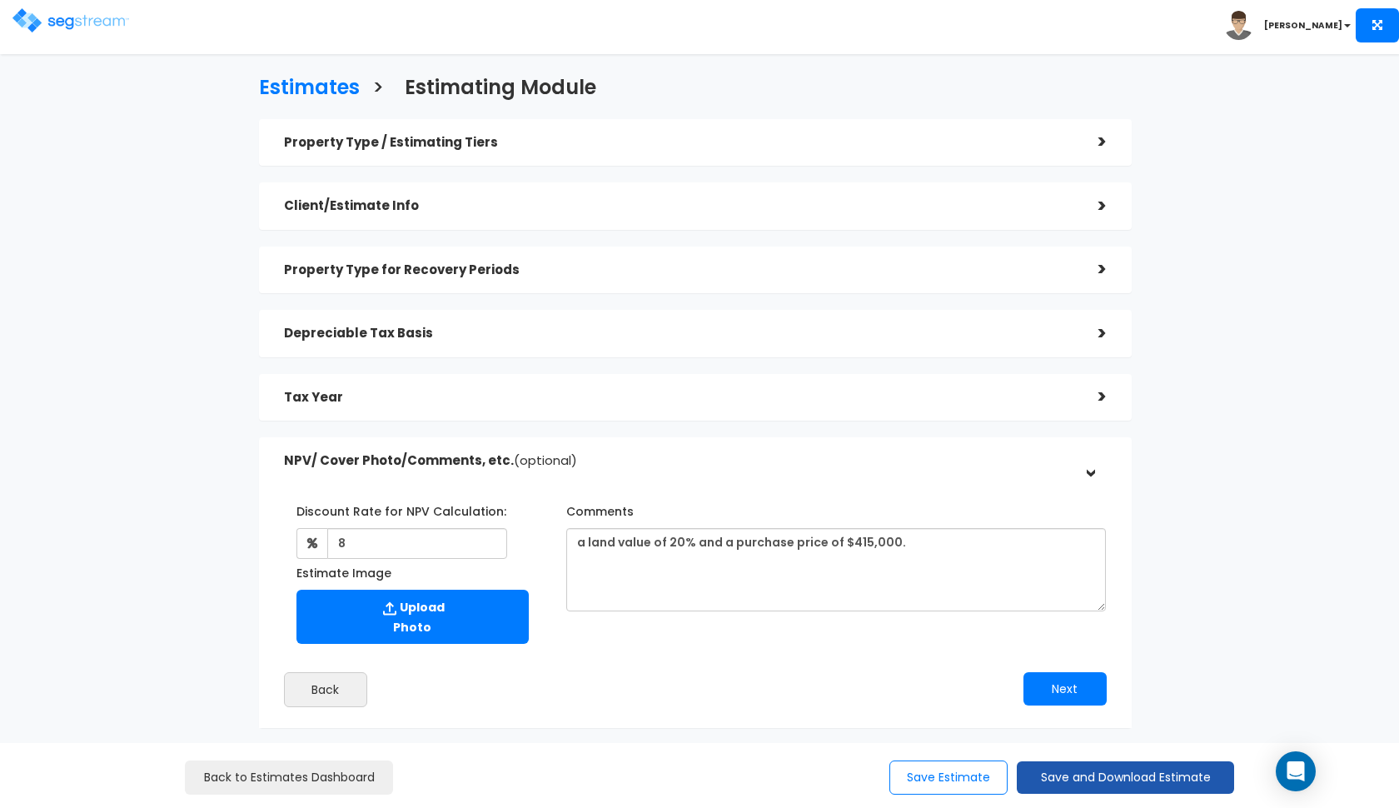
click at [1133, 774] on button "Save and Download Estimate" at bounding box center [1125, 777] width 217 height 32
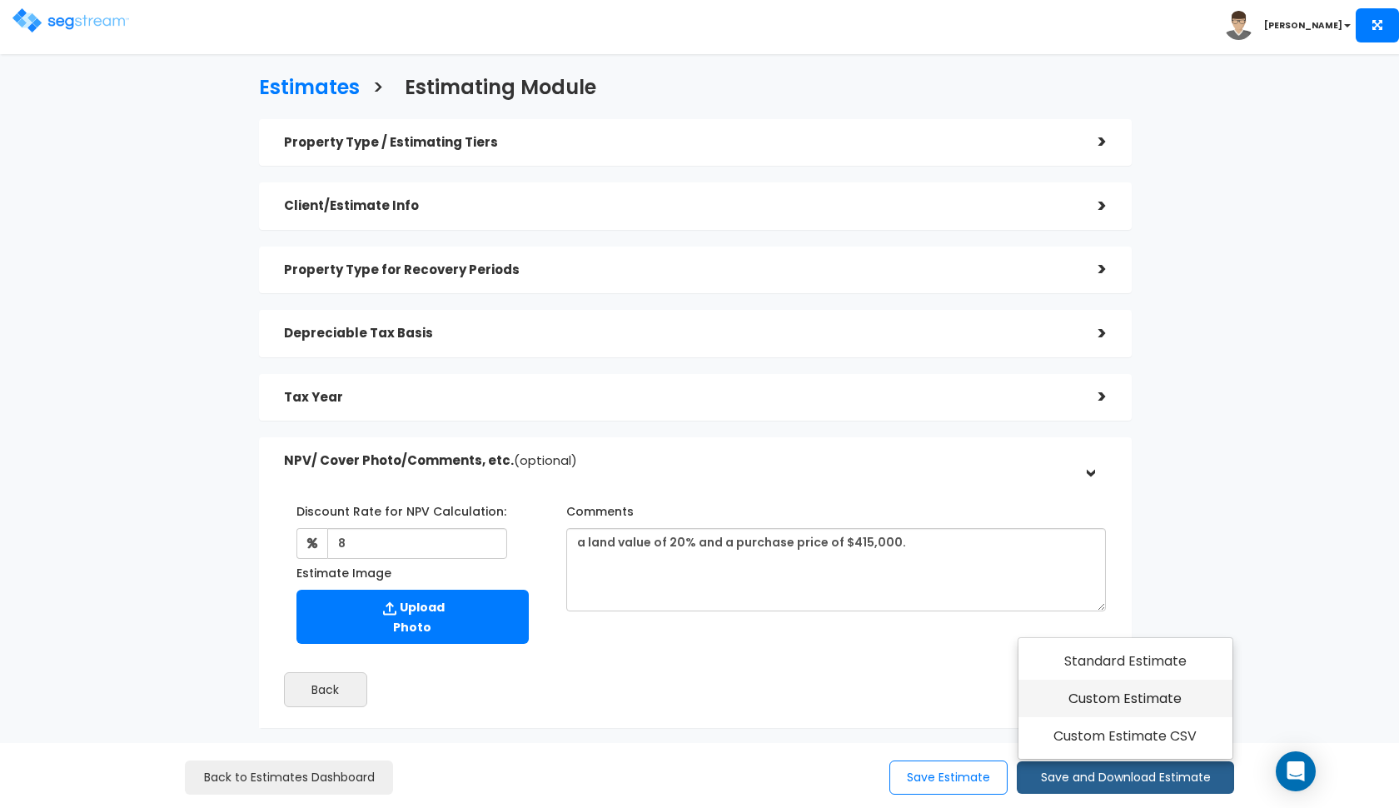
click at [1150, 711] on link "Custom Estimate" at bounding box center [1125, 699] width 214 height 38
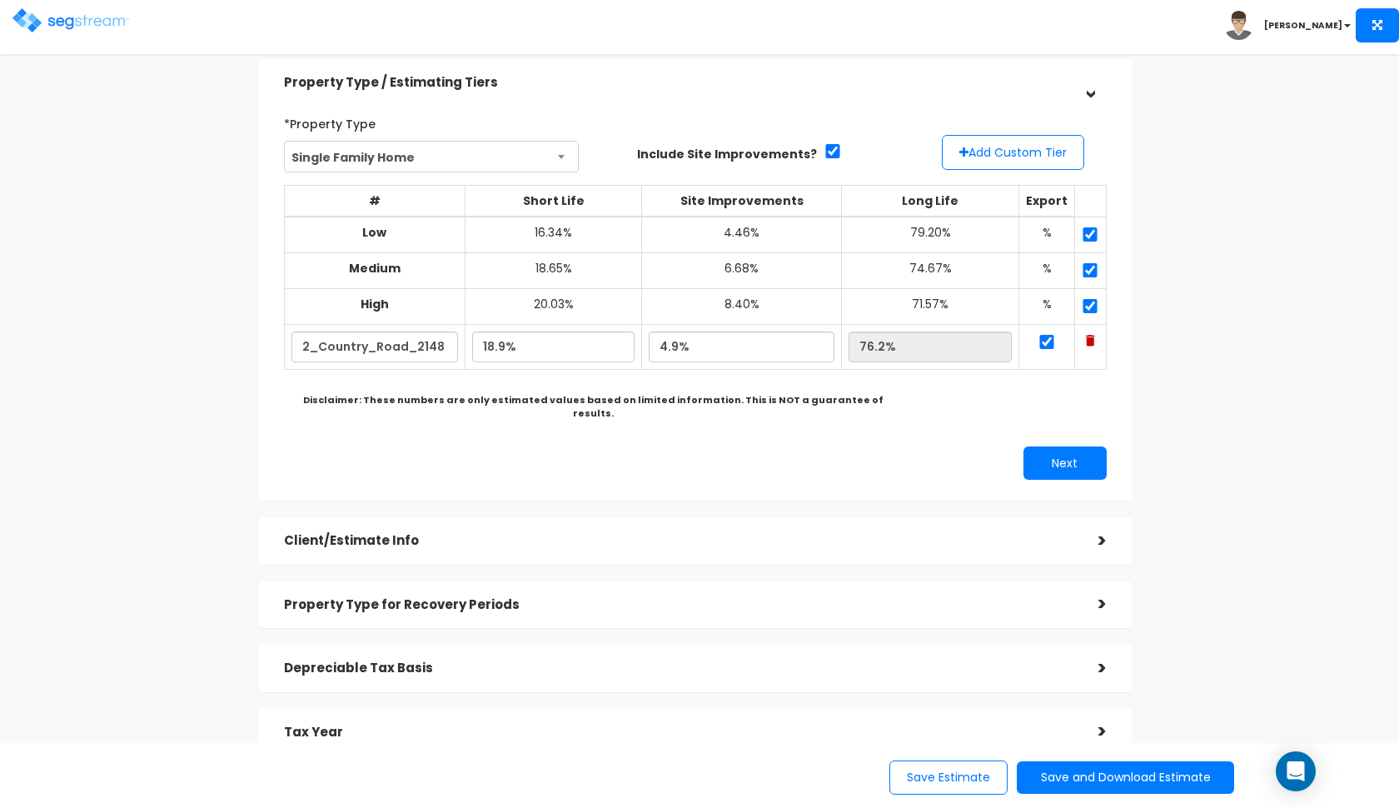
scroll to position [87, 0]
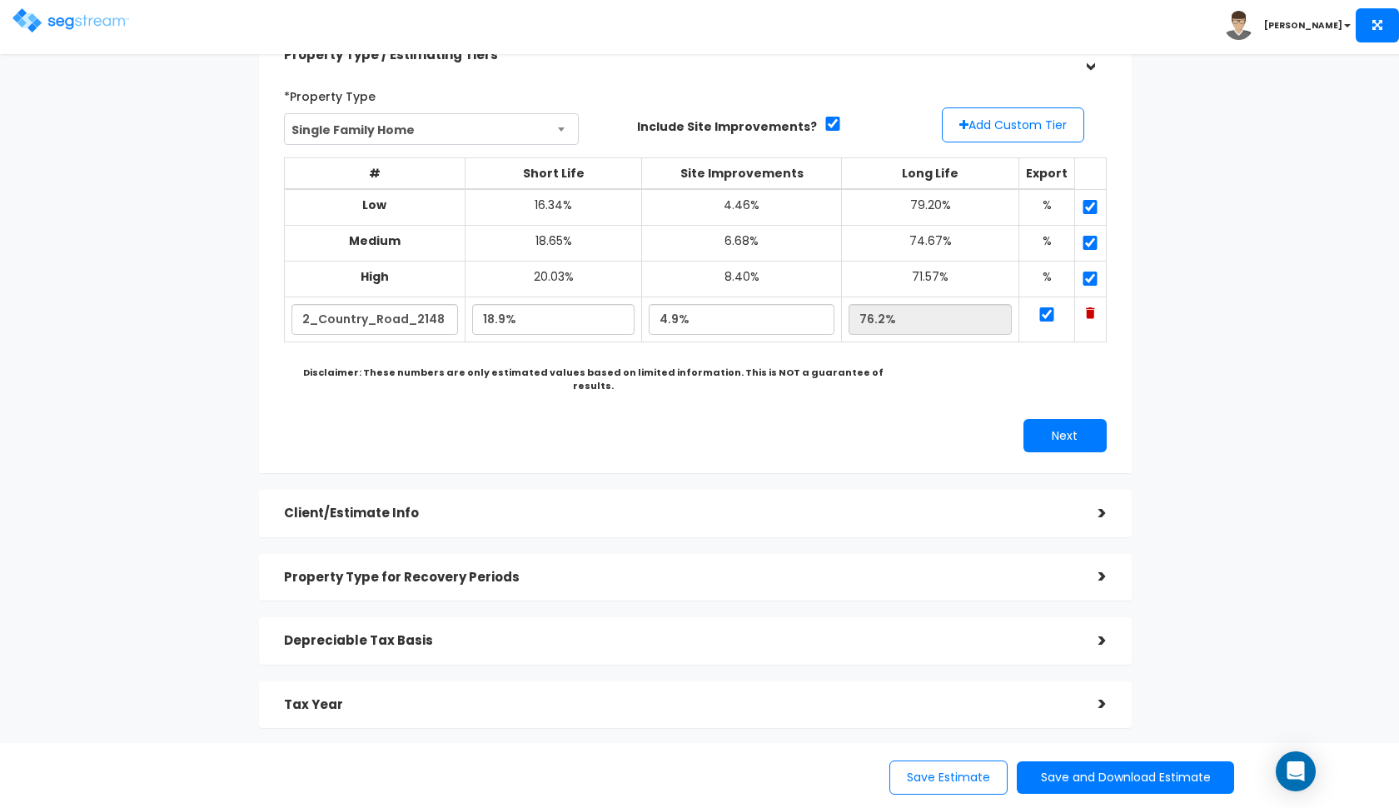
click at [554, 504] on div "Client/Estimate Info" at bounding box center [678, 513] width 789 height 31
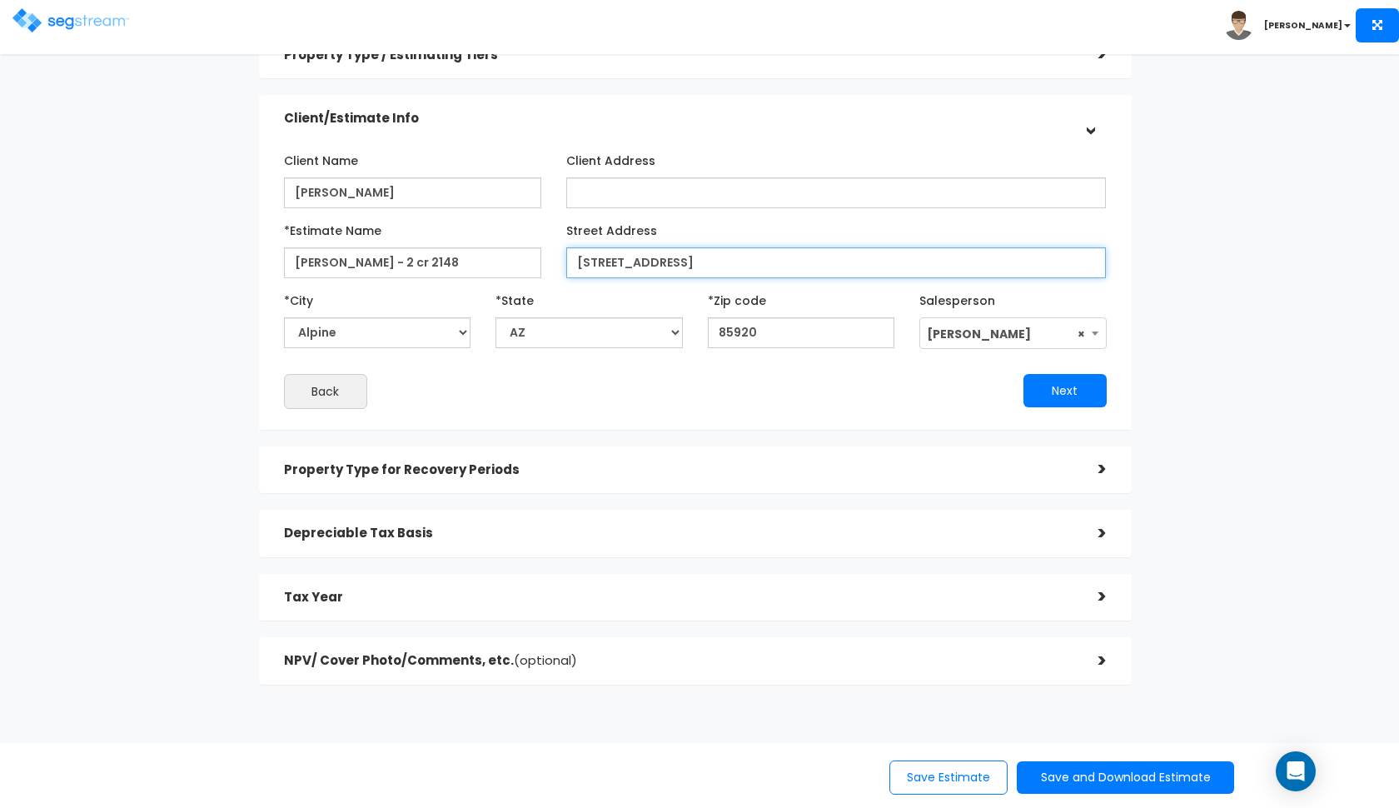
type input "[STREET_ADDRESS]"
click at [667, 103] on div "Client/Estimate Info" at bounding box center [678, 118] width 789 height 31
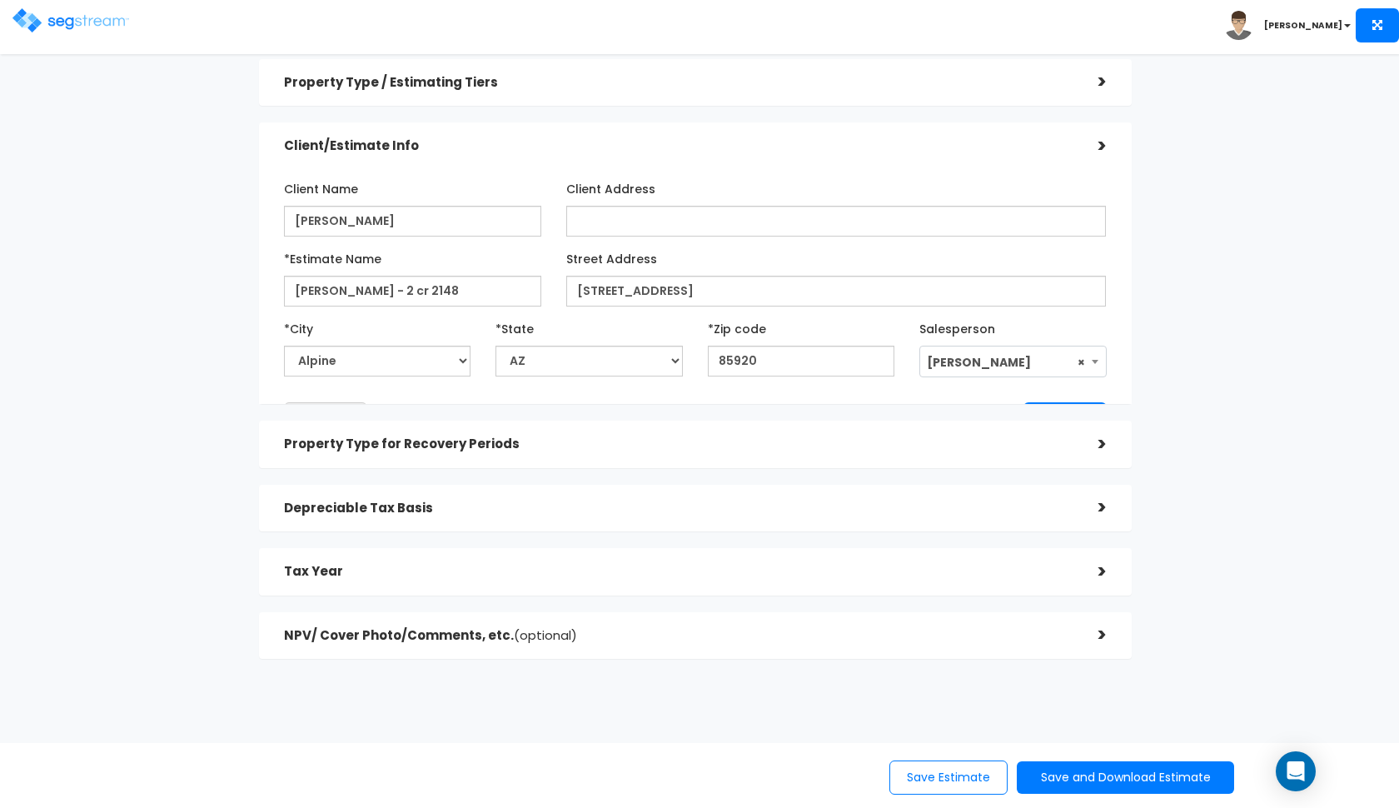
scroll to position [0, 0]
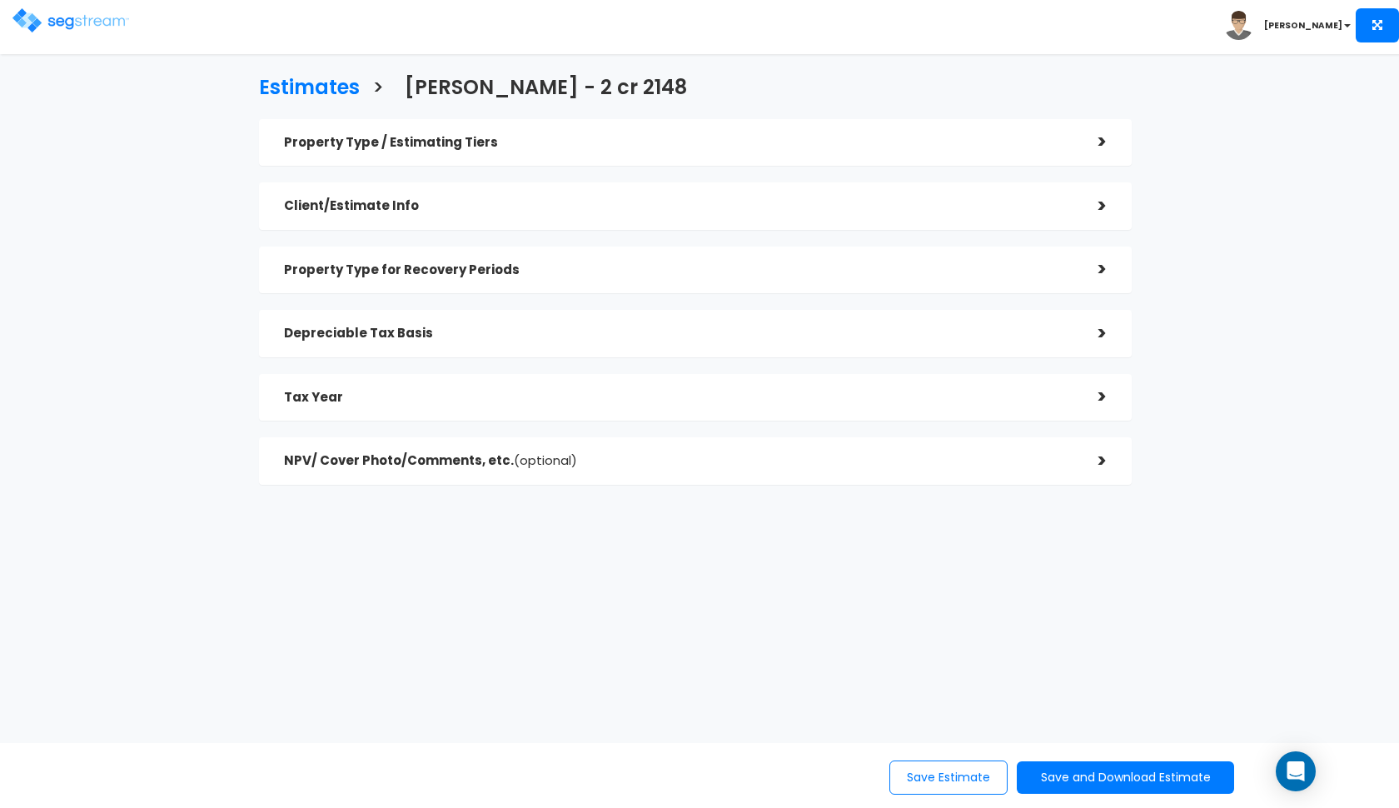
click at [574, 258] on div "Property Type for Recovery Periods" at bounding box center [678, 270] width 789 height 31
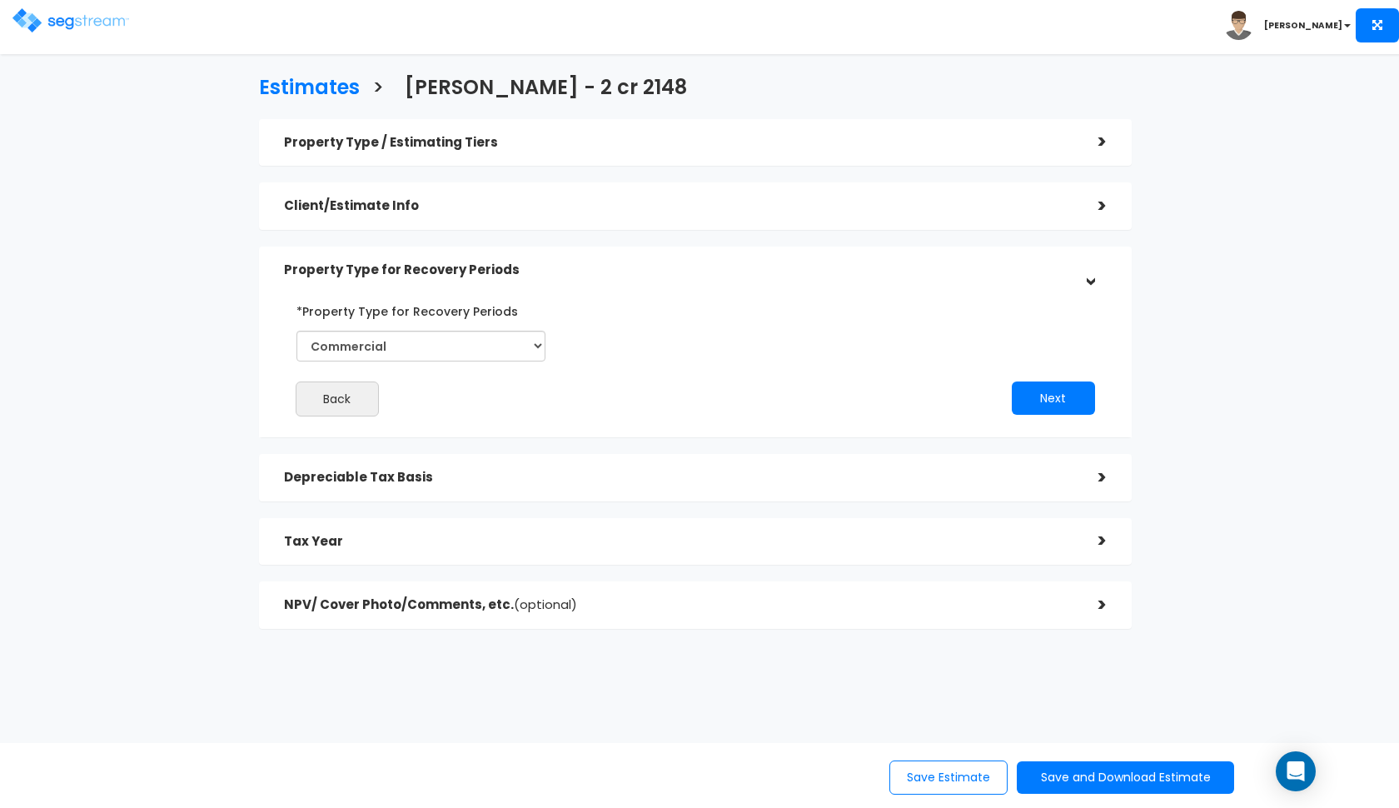
click at [605, 269] on h5 "Property Type for Recovery Periods" at bounding box center [678, 270] width 789 height 14
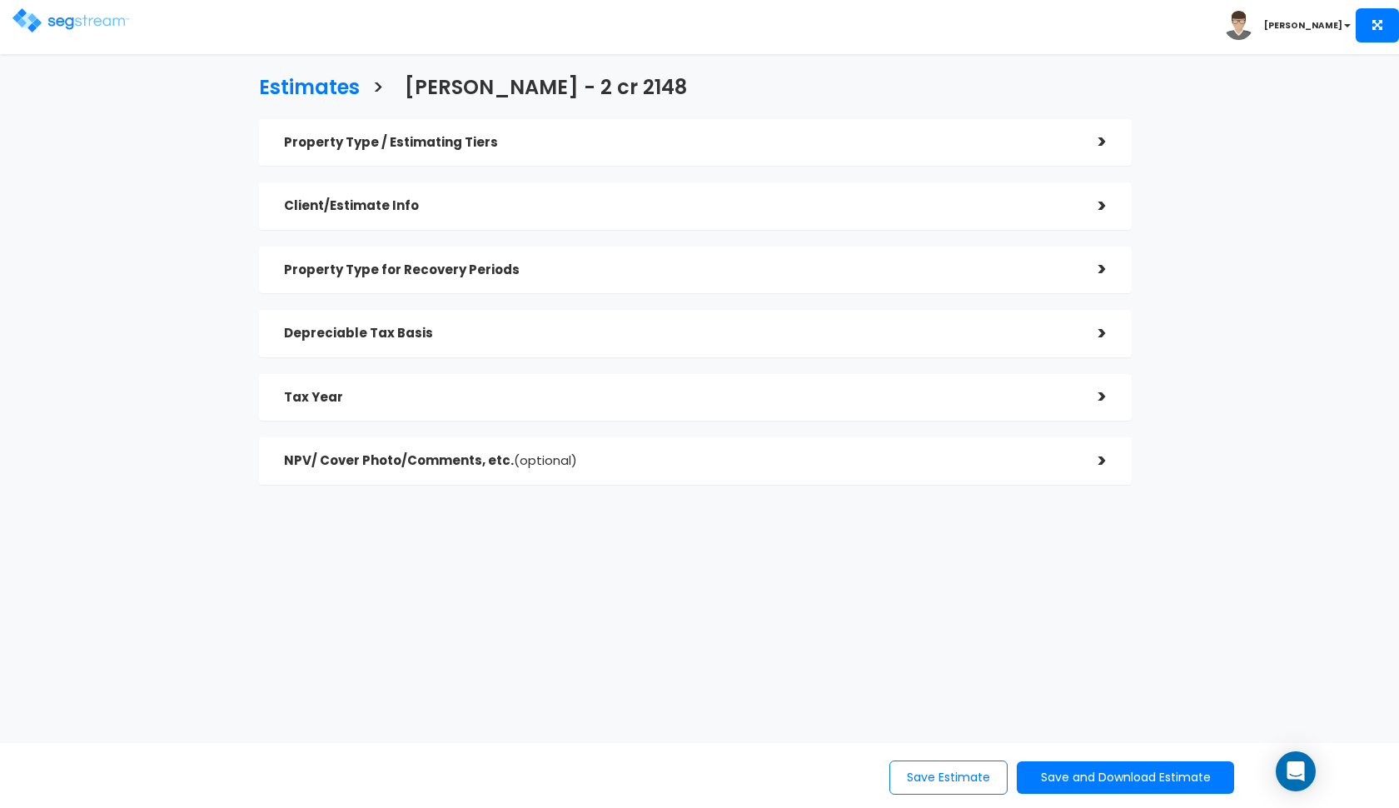
click at [649, 216] on div "Client/Estimate Info" at bounding box center [678, 206] width 789 height 31
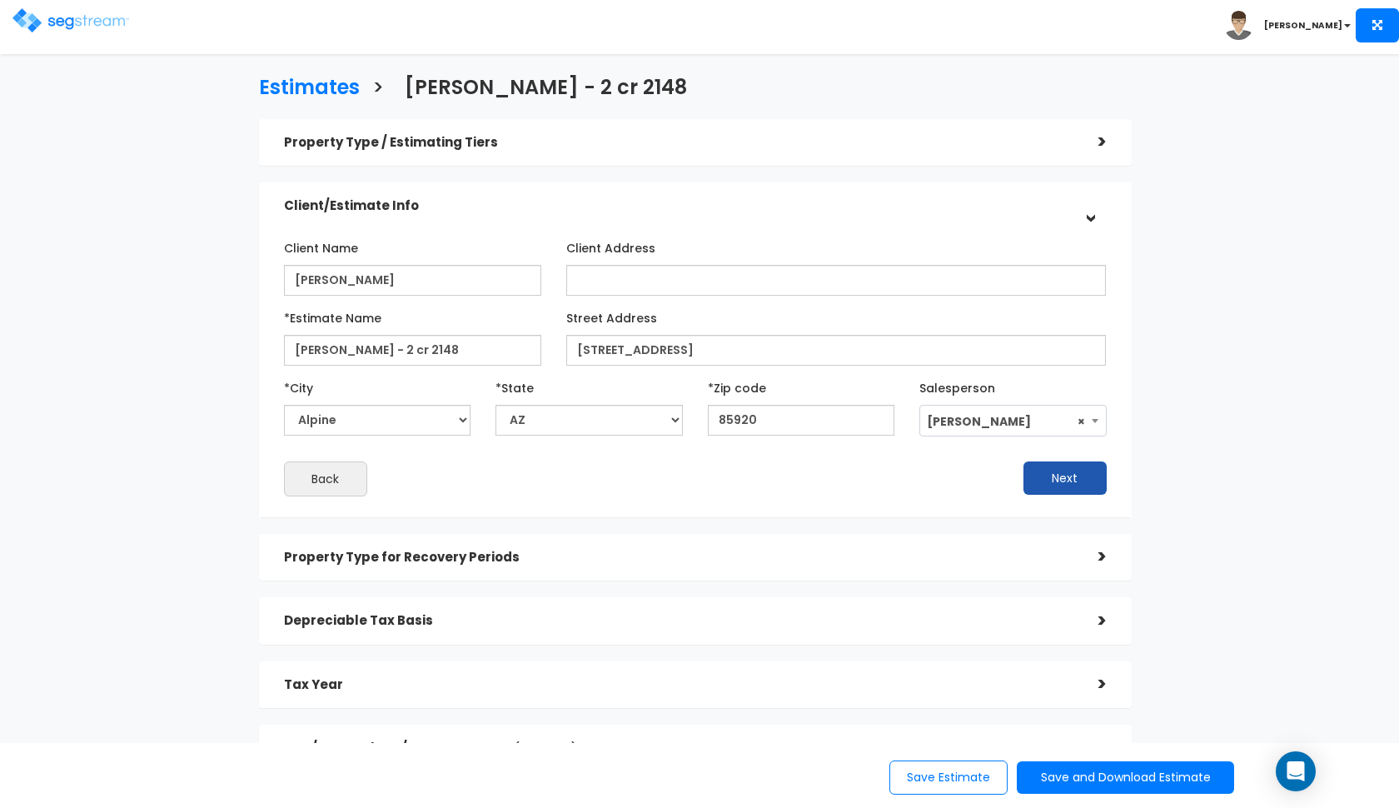
click at [1041, 481] on button "Next" at bounding box center [1064, 477] width 83 height 33
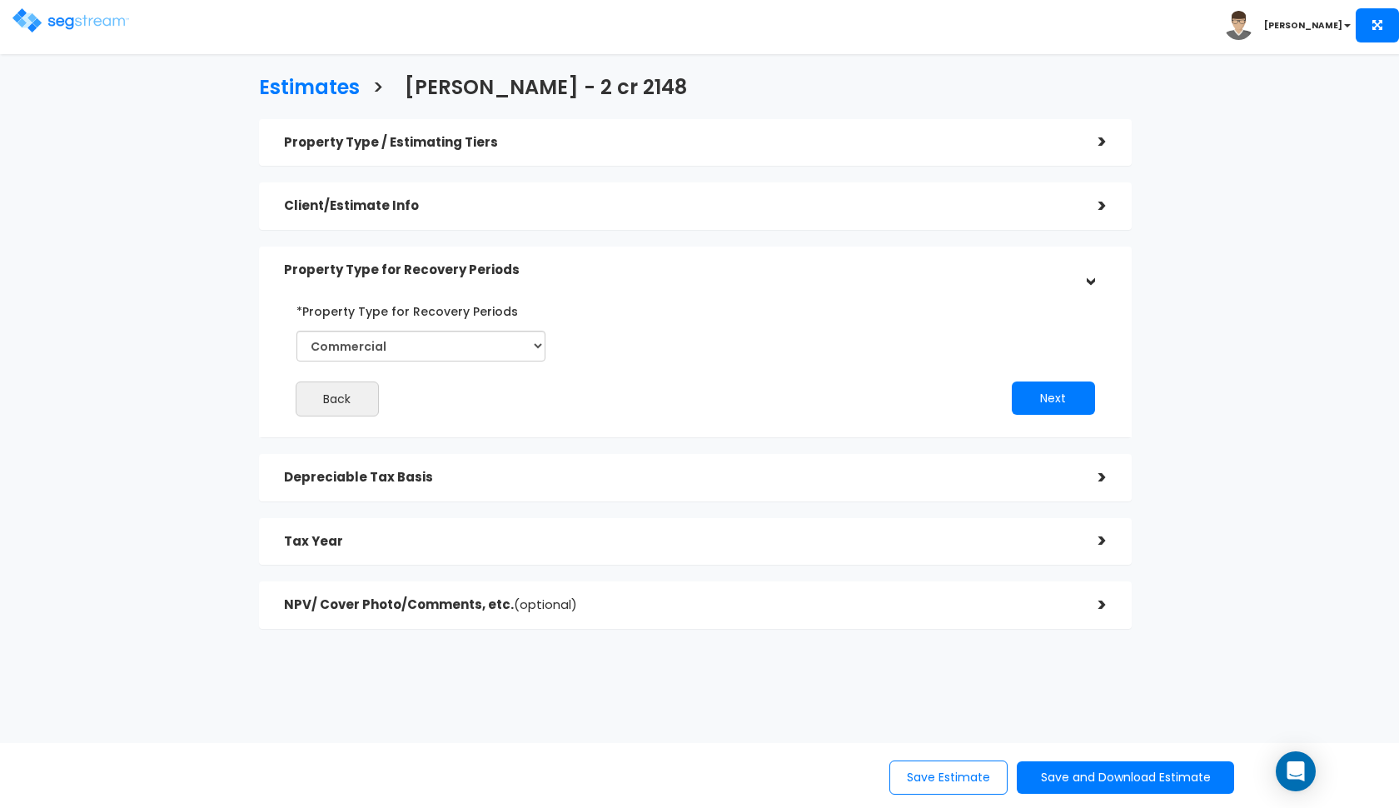
click at [591, 456] on div "Depreciable Tax Basis >" at bounding box center [695, 477] width 873 height 47
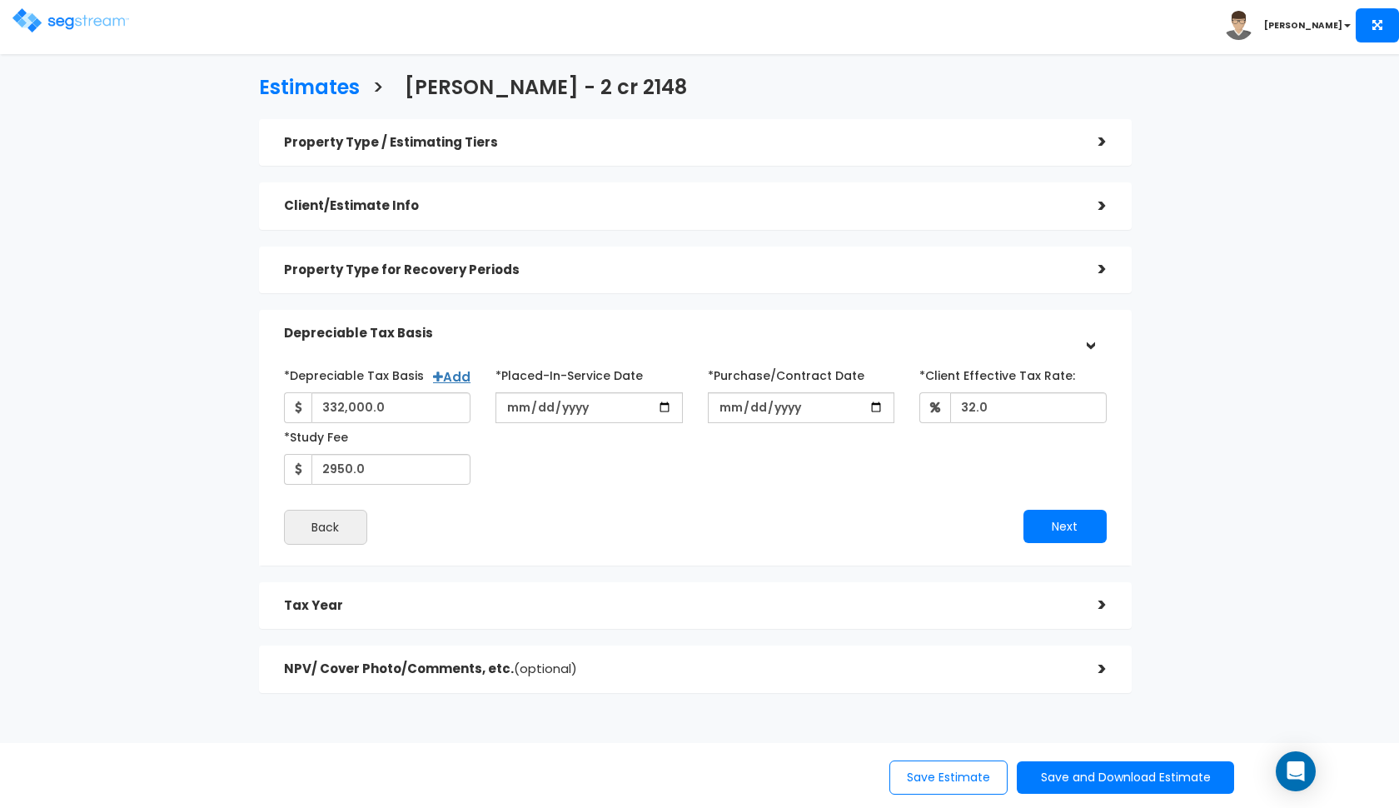
click at [749, 330] on h5 "Depreciable Tax Basis" at bounding box center [678, 333] width 789 height 14
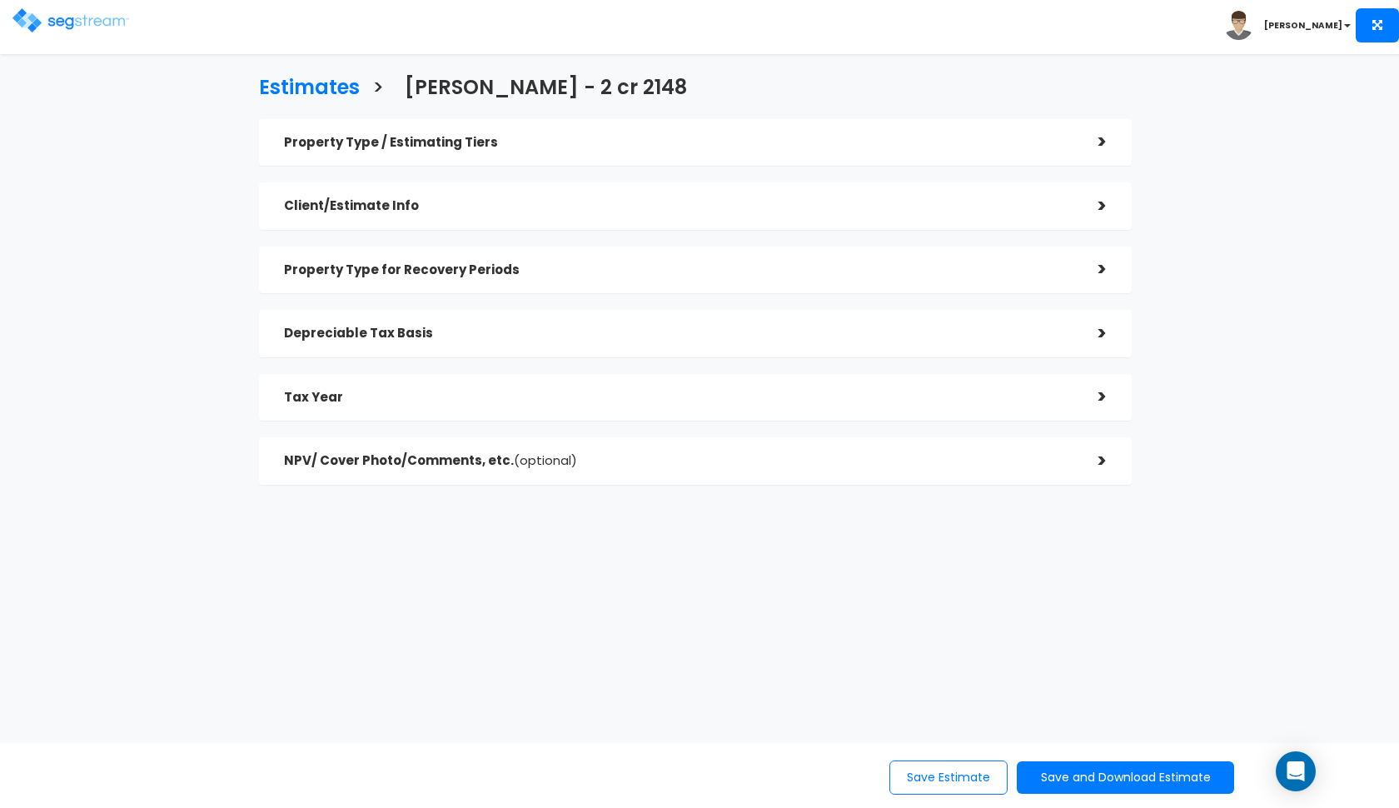
click at [681, 408] on div "Tax Year" at bounding box center [678, 397] width 789 height 31
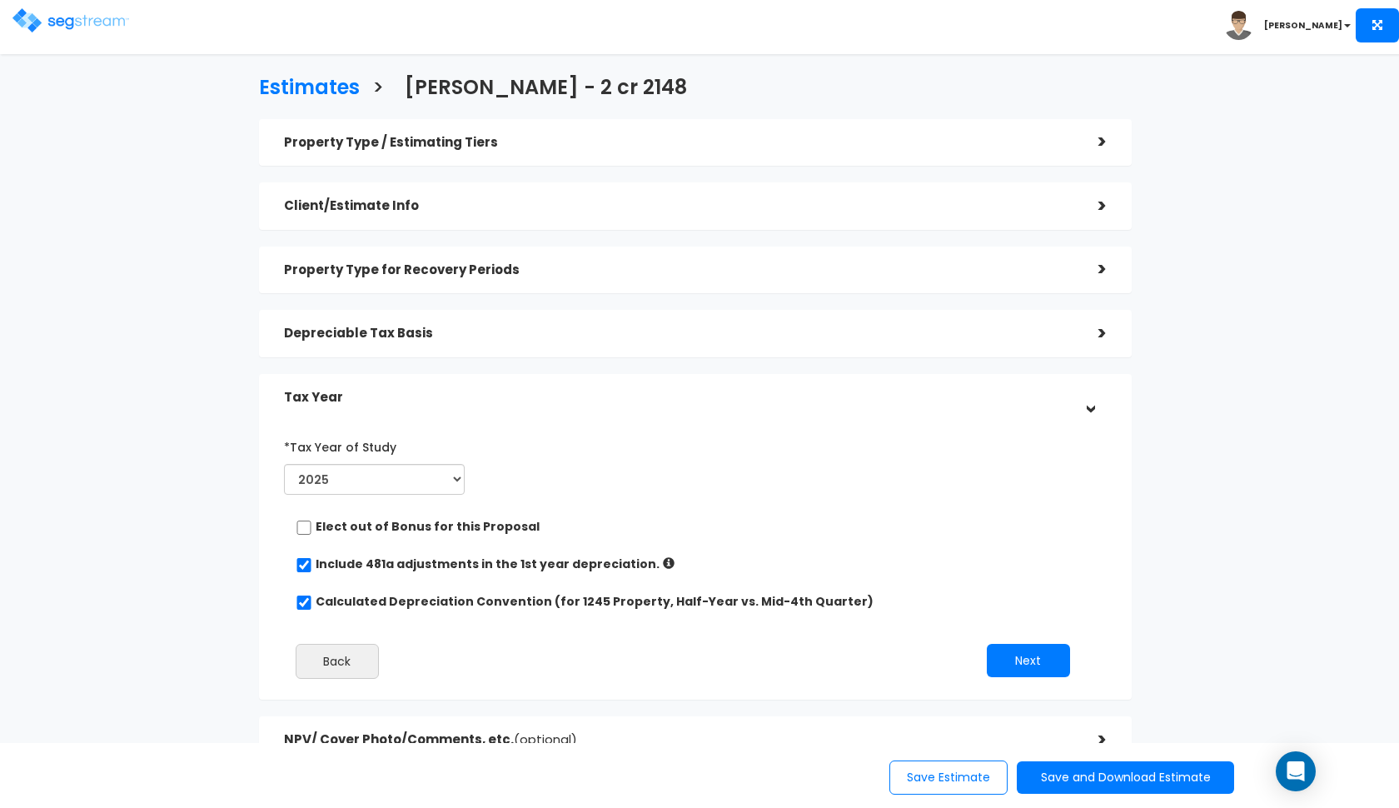
click at [681, 408] on div "Tax Year" at bounding box center [678, 397] width 789 height 31
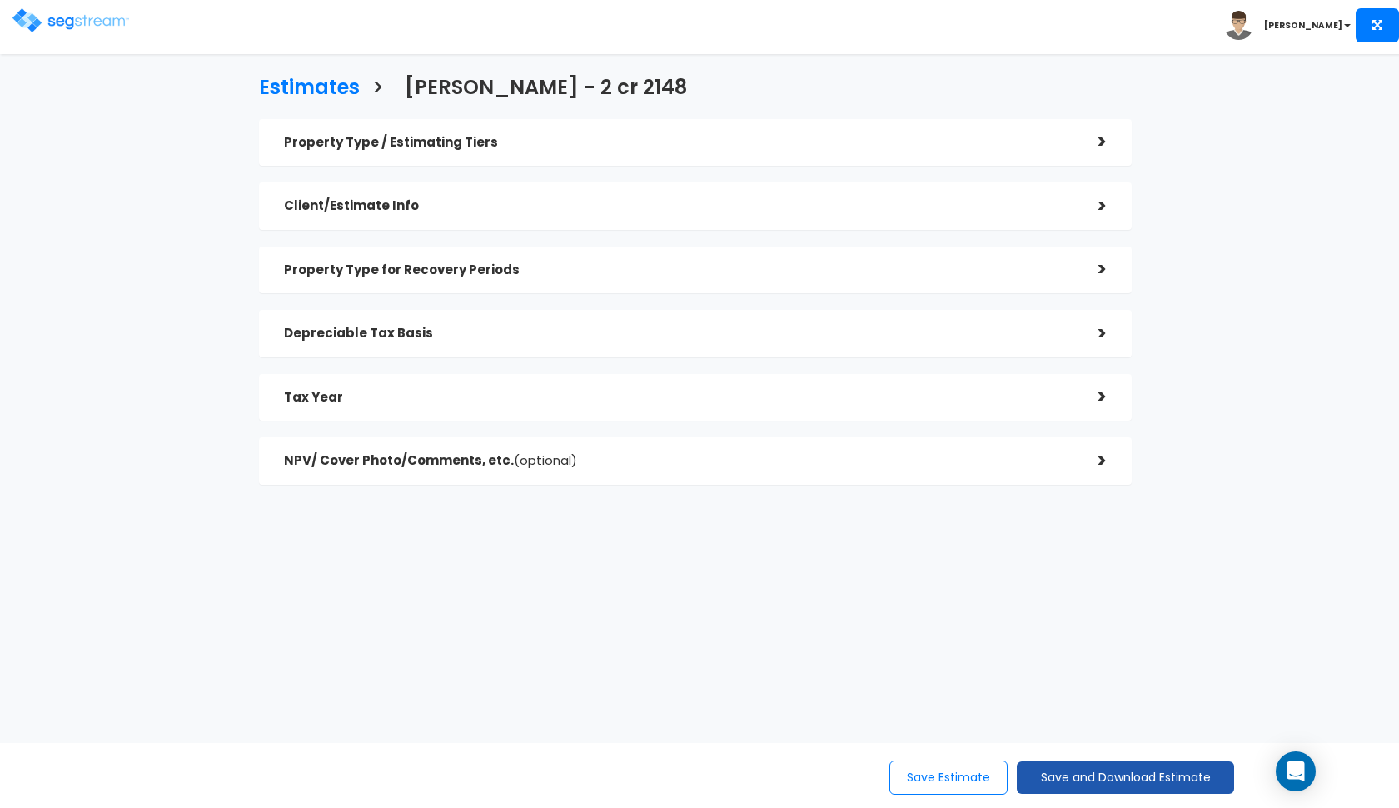
click at [1050, 773] on button "Save and Download Estimate" at bounding box center [1125, 777] width 217 height 32
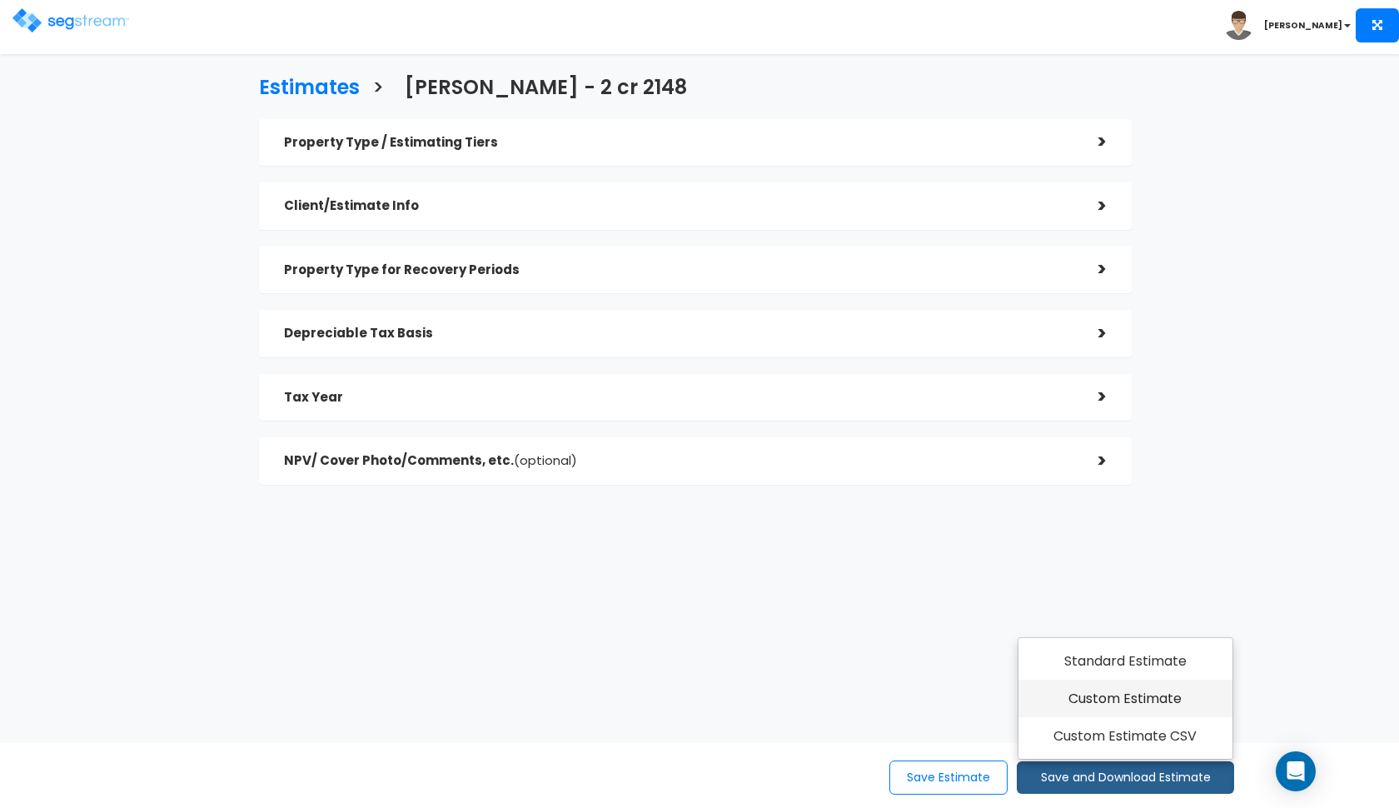
click at [1130, 702] on link "Custom Estimate" at bounding box center [1125, 699] width 214 height 38
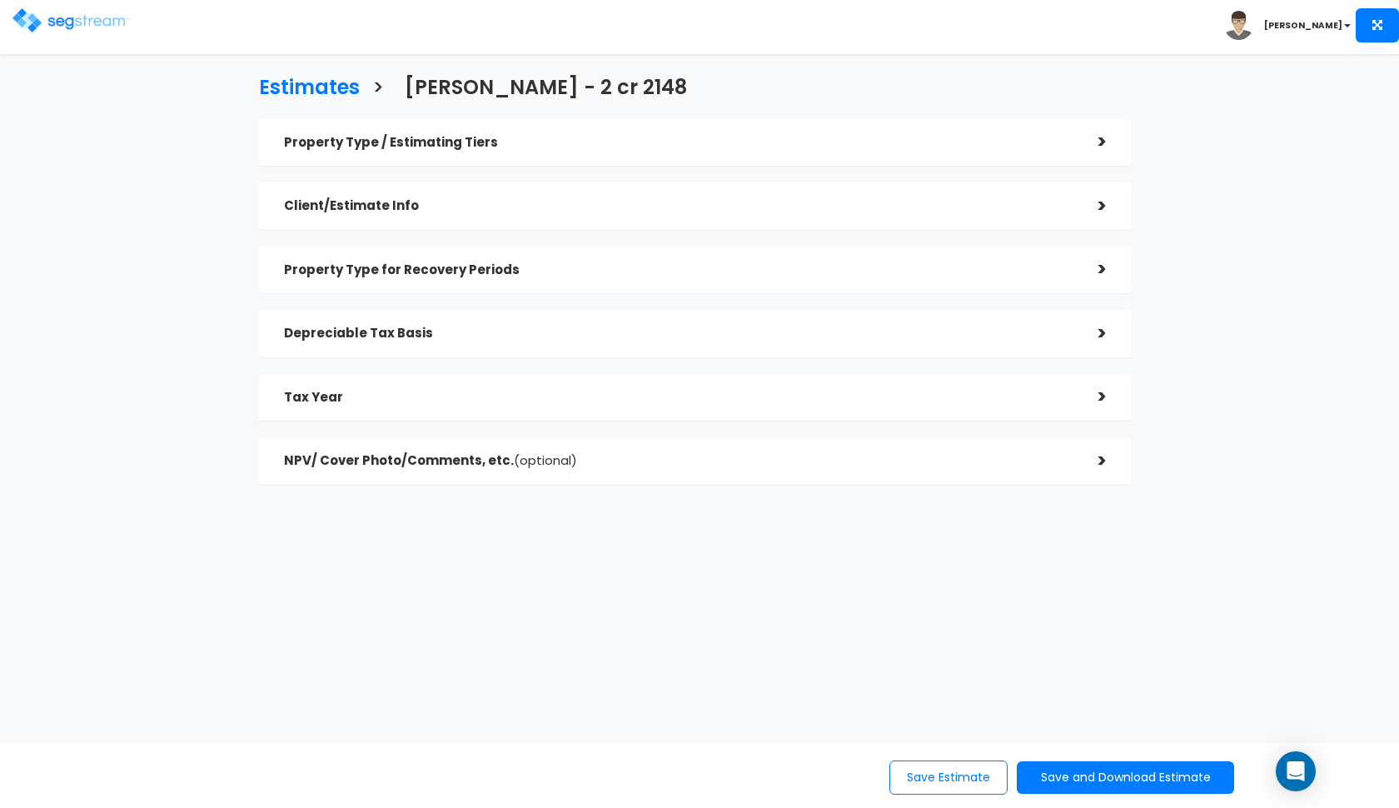
click at [501, 132] on div "Property Type / Estimating Tiers" at bounding box center [678, 142] width 789 height 31
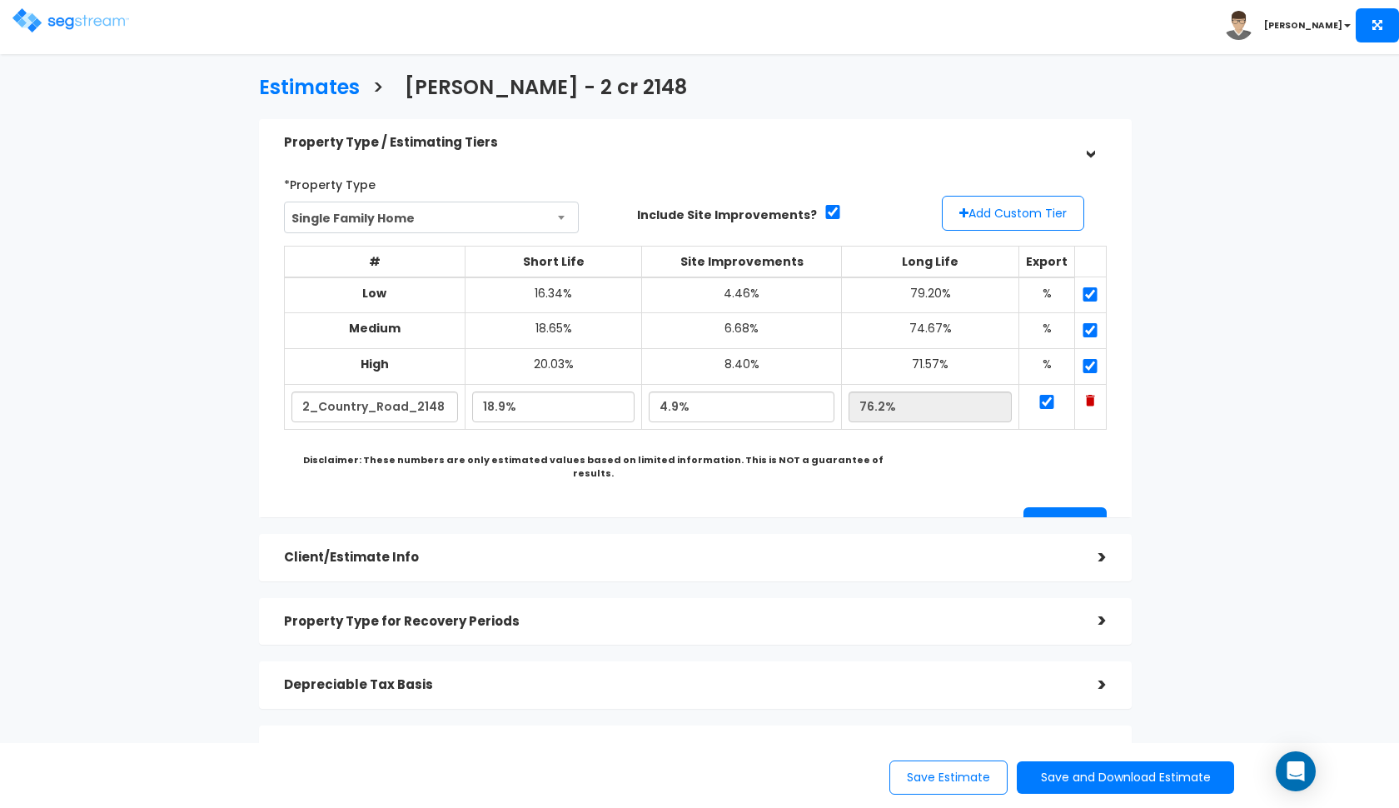
click at [501, 132] on div "Property Type / Estimating Tiers" at bounding box center [678, 142] width 789 height 31
